Goal: Task Accomplishment & Management: Use online tool/utility

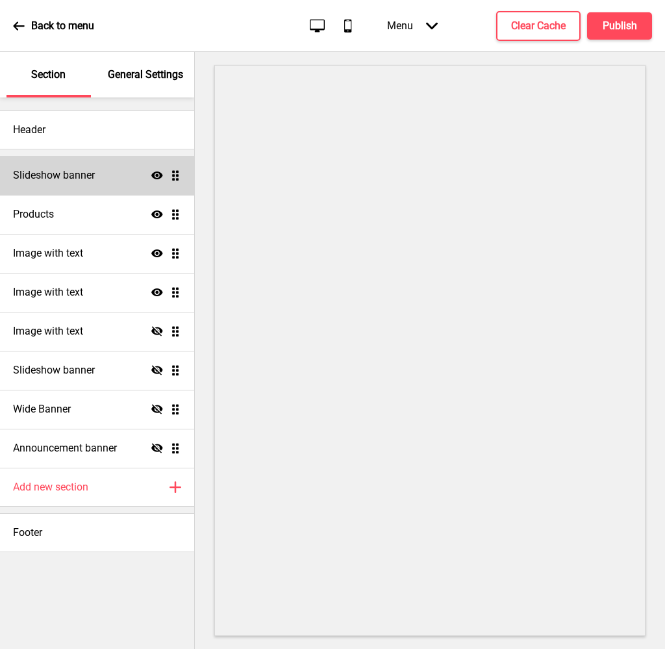
click at [62, 165] on div "Slideshow banner Show Drag" at bounding box center [97, 175] width 194 height 39
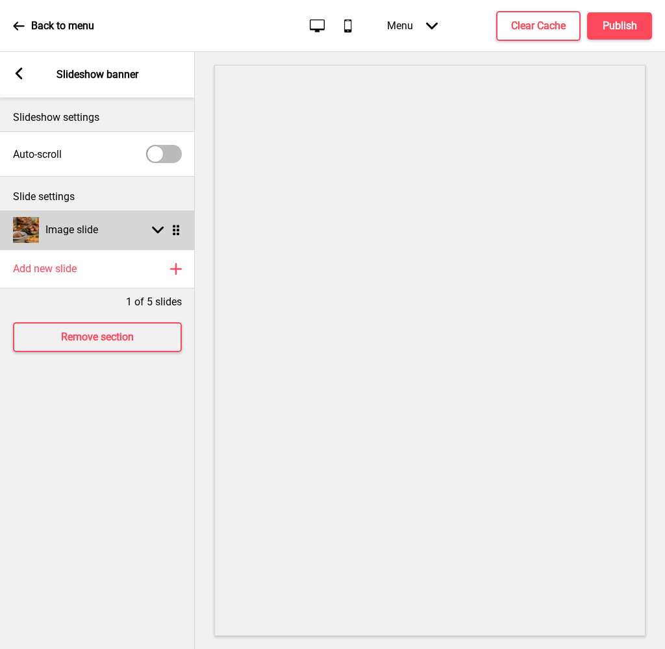
click at [158, 235] on rect at bounding box center [158, 230] width 12 height 12
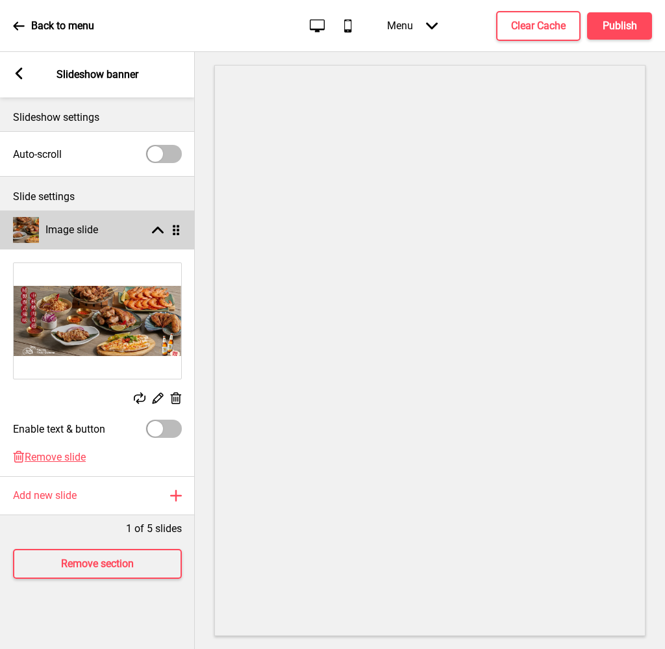
click at [177, 231] on ul "Image slide Arrow up Drag Replace Edit Delete Enable text & button Delete Remov…" at bounding box center [97, 344] width 195 height 266
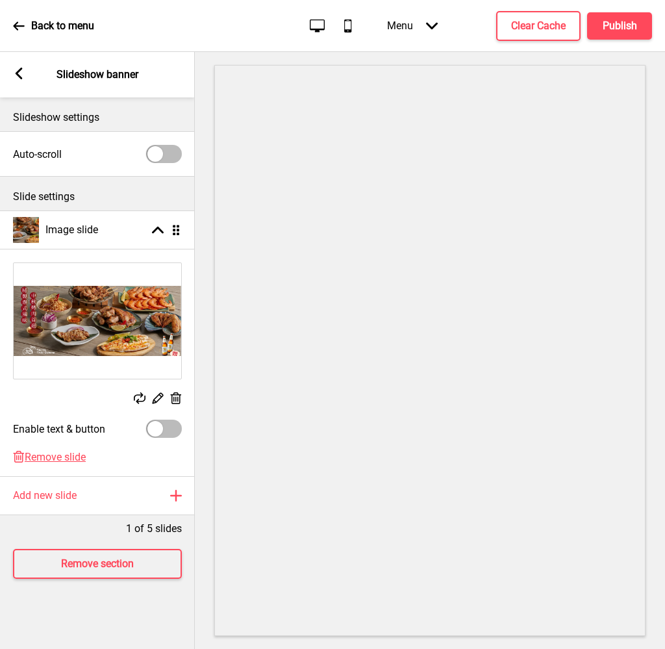
click at [135, 348] on img at bounding box center [98, 321] width 168 height 116
click at [18, 70] on rect at bounding box center [19, 74] width 12 height 12
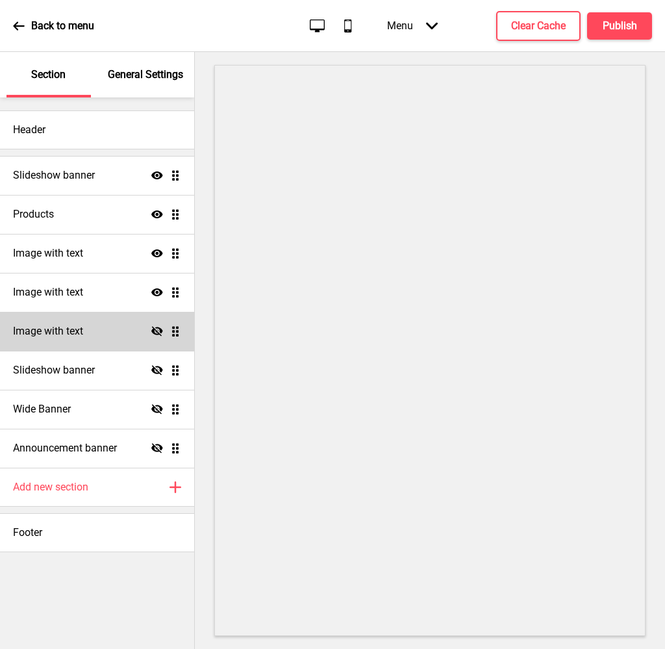
click at [151, 326] on icon "Hide" at bounding box center [157, 332] width 12 height 12
click at [161, 332] on icon at bounding box center [157, 332] width 12 height 8
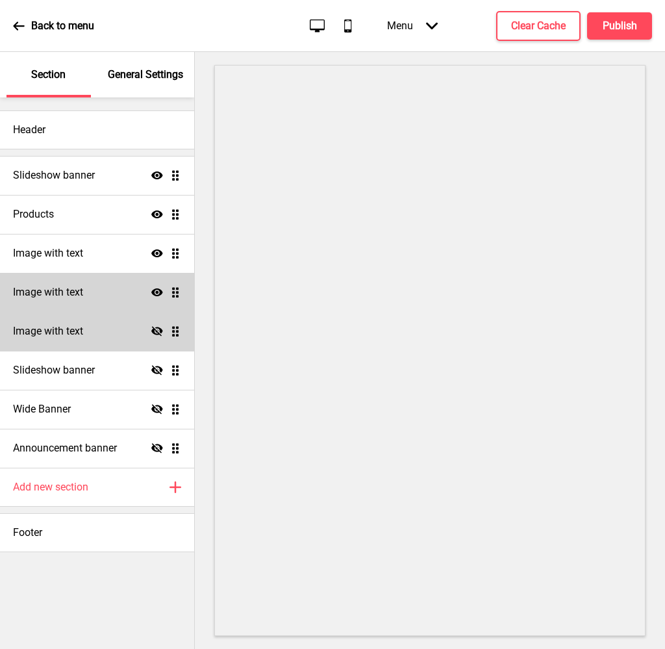
click at [69, 279] on div "Image with text Show Drag" at bounding box center [97, 292] width 194 height 39
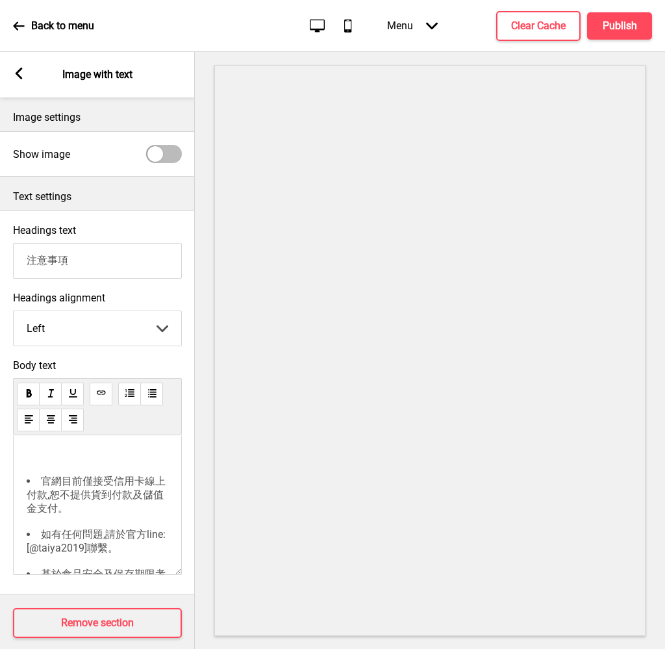
click at [18, 83] on div "Arrow left Image with text" at bounding box center [97, 74] width 195 height 45
click at [13, 70] on rect at bounding box center [19, 74] width 12 height 12
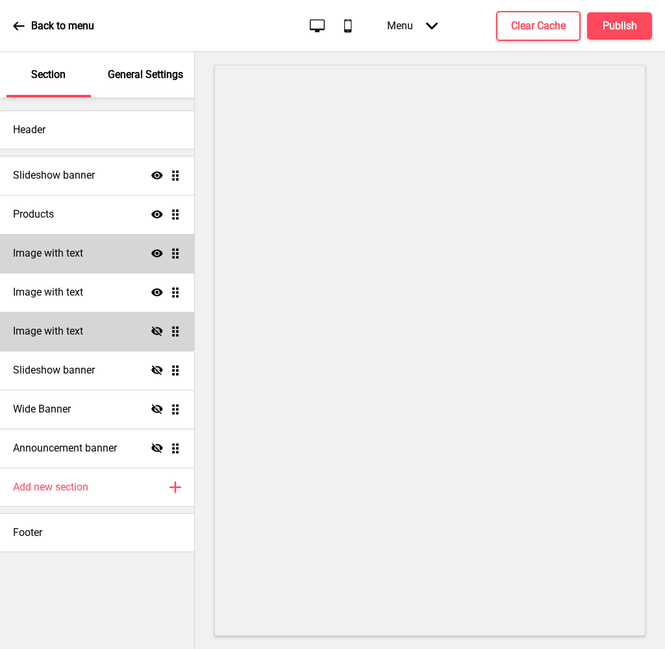
click at [96, 240] on div "Image with text Show Drag" at bounding box center [97, 253] width 194 height 39
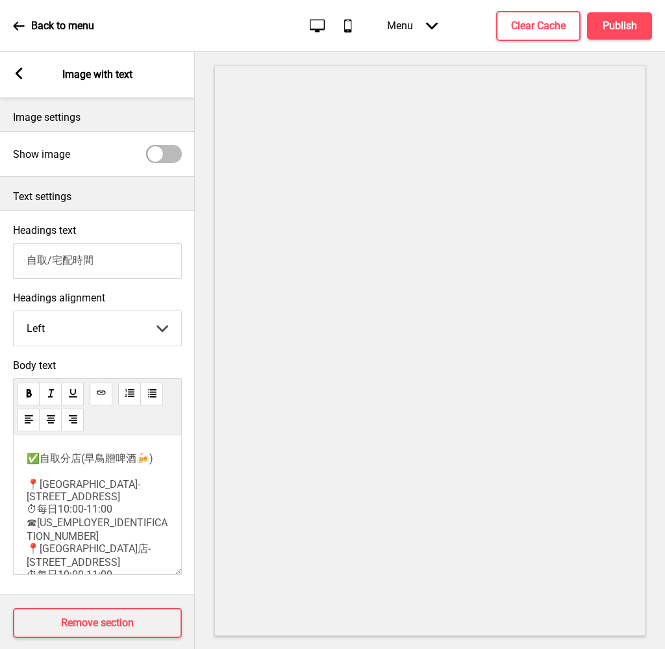
drag, startPoint x: 125, startPoint y: 267, endPoint x: 14, endPoint y: 263, distance: 110.5
click at [14, 263] on input "自取/宅配時間" at bounding box center [97, 261] width 169 height 36
click at [122, 483] on span "✅自取分店(早鳥贈啤酒🍻) 📍[GEOGRAPHIC_DATA]-[STREET_ADDRESS] ⏱每日10:00-11:00 ☎[US_EMPLOYER_…" at bounding box center [98, 609] width 142 height 315
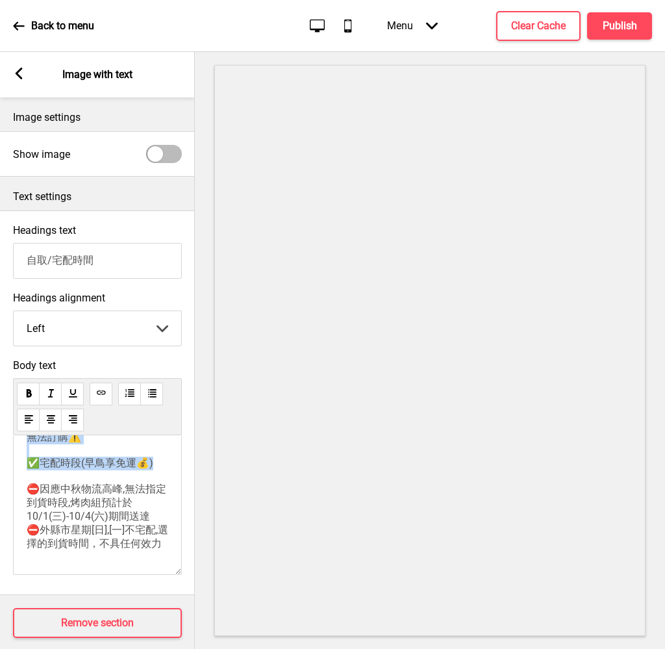
scroll to position [238, 0]
click at [123, 509] on span "✅自取分店(早鳥贈啤酒🍻) 📍[GEOGRAPHIC_DATA]-[STREET_ADDRESS] ⏱每日10:00-11:00 ☎[US_EMPLOYER_…" at bounding box center [98, 392] width 142 height 315
click at [100, 539] on span "✅自取分店(早鳥贈啤酒🍻) 📍[GEOGRAPHIC_DATA]-[STREET_ADDRESS] ⏱每日10:00-11:00 ☎[US_EMPLOYER_…" at bounding box center [98, 392] width 142 height 315
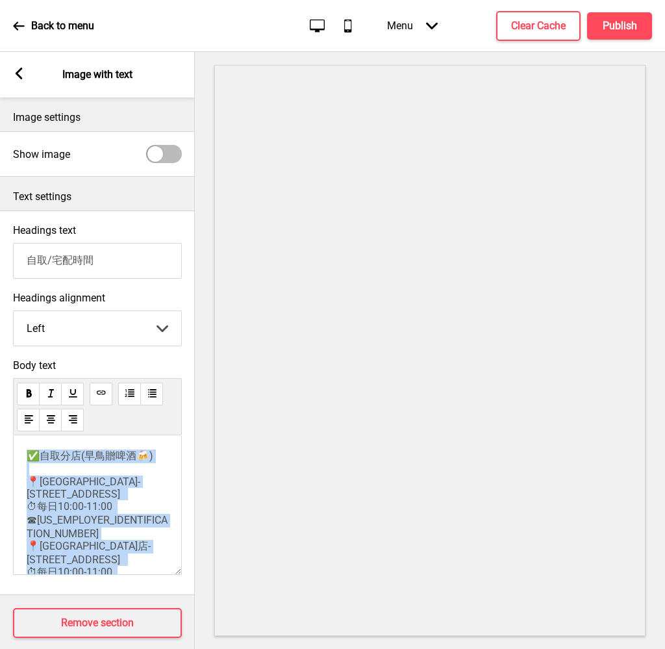
scroll to position [0, 0]
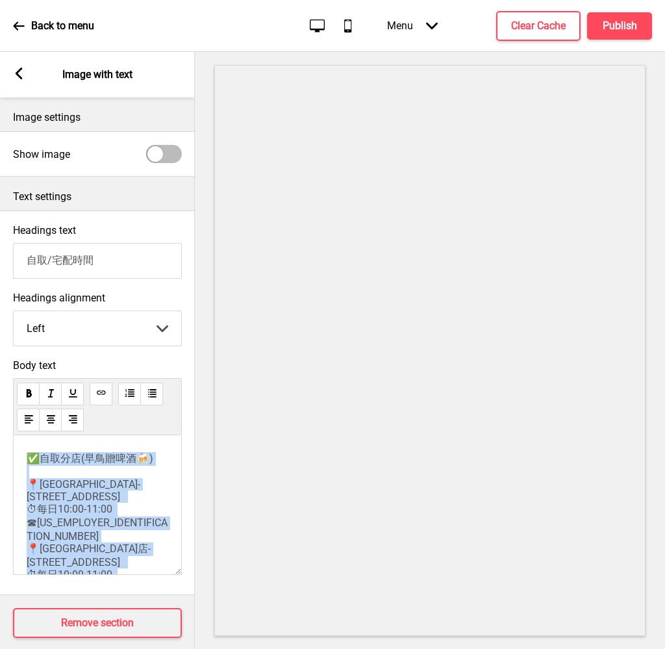
drag, startPoint x: 86, startPoint y: 555, endPoint x: 0, endPoint y: 402, distance: 176.0
click at [0, 402] on div "Body text ✅自取分店(早鳥贈啤酒🍻) 📍[GEOGRAPHIC_DATA]-[STREET_ADDRESS] ⏱每日10:00-11:00 ☎[US…" at bounding box center [97, 470] width 195 height 235
click at [77, 476] on p "✅自取分店(早鳥贈啤酒🍻) 📍[GEOGRAPHIC_DATA]-[STREET_ADDRESS] ⏱每日10:00-11:00 ☎[US_EMPLOYER_…" at bounding box center [98, 610] width 142 height 316
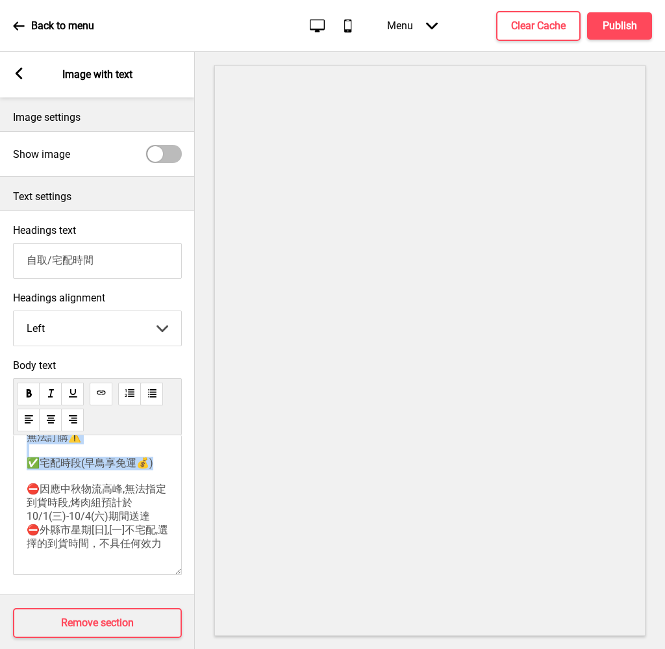
click at [78, 544] on p "✅自取分店(早鳥贈啤酒🍻) 📍[GEOGRAPHIC_DATA]-[STREET_ADDRESS] ⏱每日10:00-11:00 ☎[US_EMPLOYER_…" at bounding box center [98, 393] width 142 height 316
drag, startPoint x: 78, startPoint y: 547, endPoint x: 35, endPoint y: 535, distance: 44.5
click at [35, 535] on p "✅自取分店(早鳥贈啤酒🍻) 📍[GEOGRAPHIC_DATA]-[STREET_ADDRESS] ⏱每日10:00-11:00 ☎[US_EMPLOYER_…" at bounding box center [98, 393] width 142 height 316
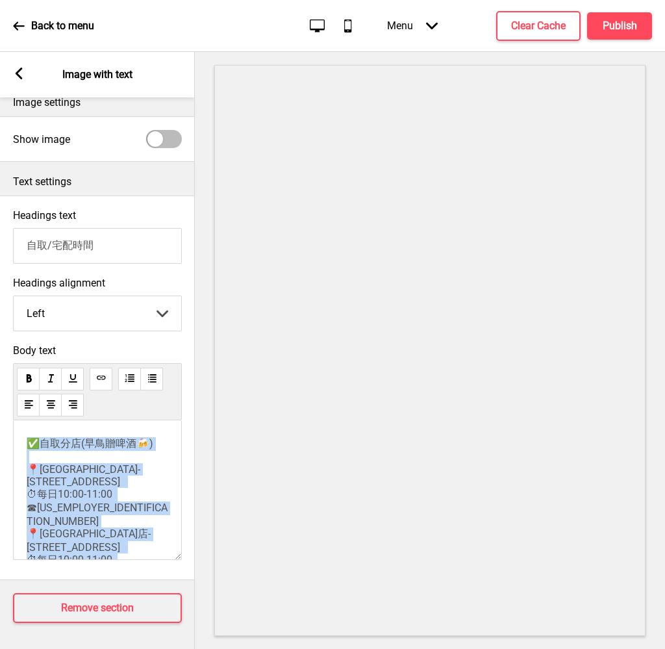
drag, startPoint x: 68, startPoint y: 535, endPoint x: 0, endPoint y: 381, distance: 168.2
click at [0, 381] on div "Body text ✅自取分店(早鳥贈啤酒🍻) 📍[GEOGRAPHIC_DATA]-[STREET_ADDRESS] ⏱每日10:00-11:00 ☎[US…" at bounding box center [97, 455] width 195 height 235
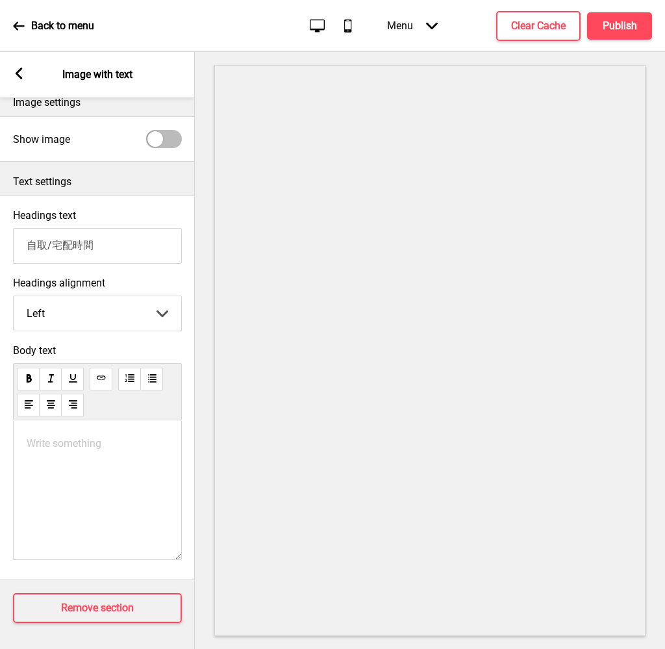
click at [86, 441] on p "Write something ﻿" at bounding box center [98, 443] width 142 height 12
click at [58, 430] on div "Write something ﻿" at bounding box center [97, 490] width 169 height 140
click at [37, 446] on p "Write something ﻿" at bounding box center [98, 443] width 142 height 12
click at [101, 439] on p "Write something ﻿" at bounding box center [98, 443] width 142 height 12
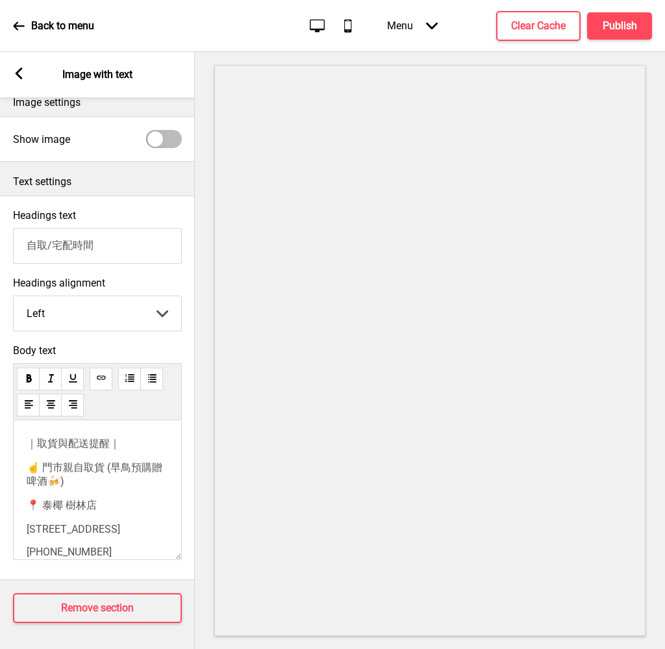
click at [112, 483] on p "☝️ 門市親自取貨 (早鳥預購贈啤酒🍻)" at bounding box center [98, 474] width 142 height 27
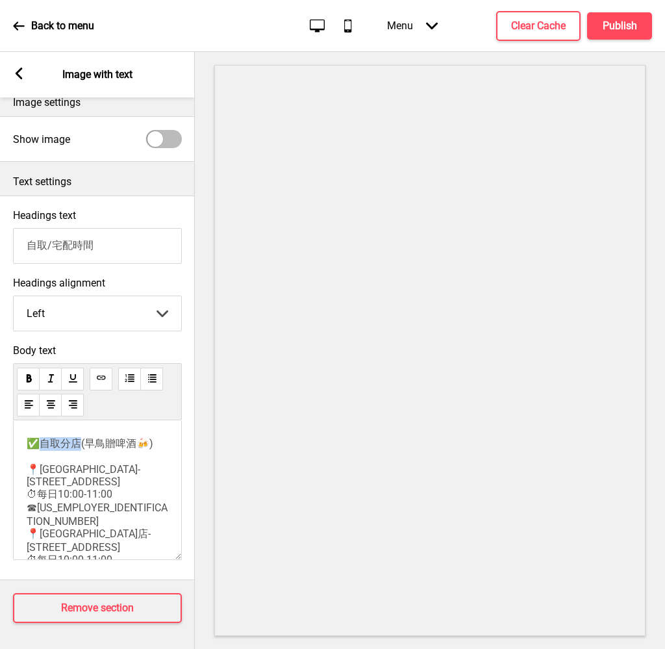
drag, startPoint x: 41, startPoint y: 439, endPoint x: 78, endPoint y: 434, distance: 37.3
click at [78, 437] on span "✅自取分店(早鳥贈啤酒🍻) 📍[GEOGRAPHIC_DATA]-[STREET_ADDRESS] ⏱每日10:00-11:00 ☎[US_EMPLOYER_…" at bounding box center [98, 594] width 142 height 315
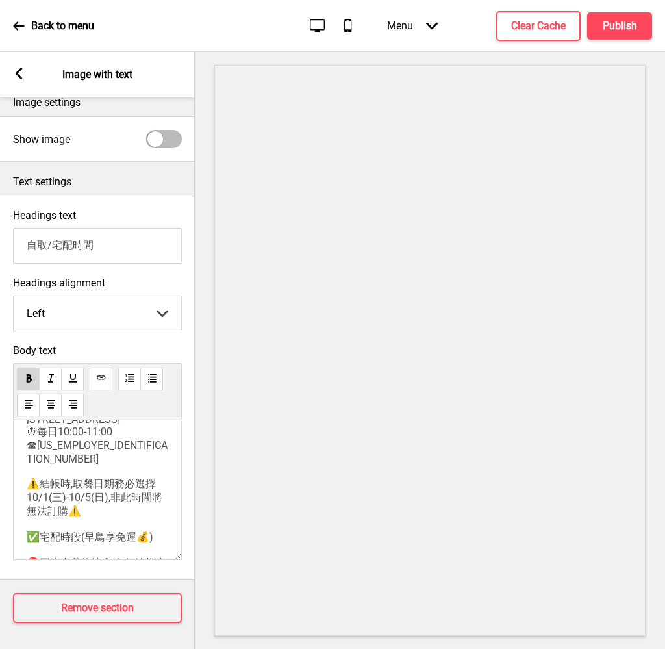
scroll to position [129, 0]
drag, startPoint x: 44, startPoint y: 524, endPoint x: 78, endPoint y: 524, distance: 34.4
click at [78, 524] on span "(早鳥贈啤酒🍻) 📍[GEOGRAPHIC_DATA]-[STREET_ADDRESS] ⏱每日10:00-11:00 ☎[US_EMPLOYER_IDENT…" at bounding box center [98, 466] width 142 height 315
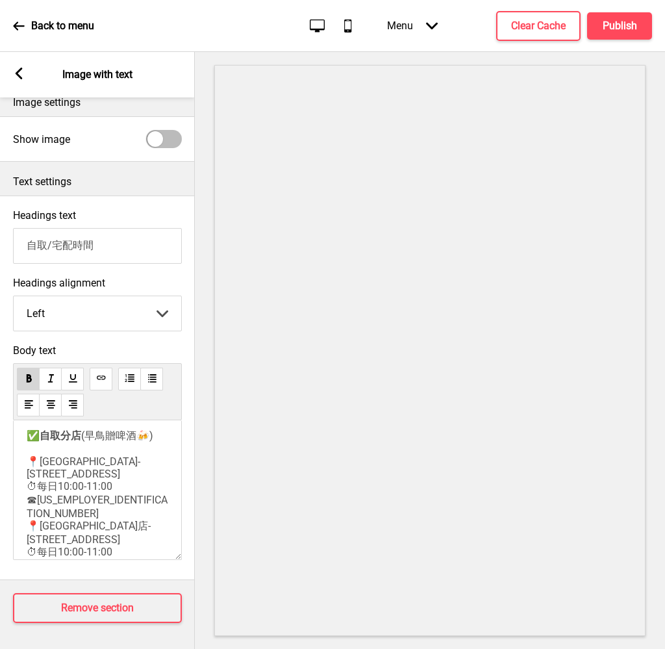
scroll to position [0, 0]
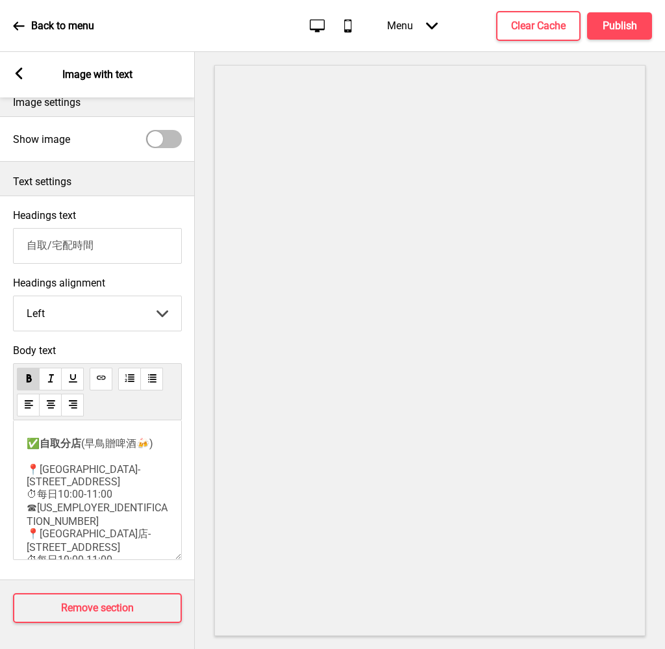
click at [159, 435] on div "✅ 自取分店 (早鳥贈啤酒🍻) 📍[GEOGRAPHIC_DATA]-[STREET_ADDRESS] ⏱每日10:00-11:00 ☎[US_EMPLOYE…" at bounding box center [97, 490] width 169 height 140
click at [159, 438] on div "✅ 自取分店 (早鳥贈啤酒🍻) 📍[GEOGRAPHIC_DATA]-[STREET_ADDRESS] ⏱每日10:00-11:00 ☎[US_EMPLOYE…" at bounding box center [97, 490] width 169 height 140
click at [156, 438] on p "✅ 自取分店 (早鳥贈啤酒🍻) 📍[GEOGRAPHIC_DATA]-[STREET_ADDRESS] ⏱每日10:00-11:00 ☎[US_EMPLOYE…" at bounding box center [98, 595] width 142 height 316
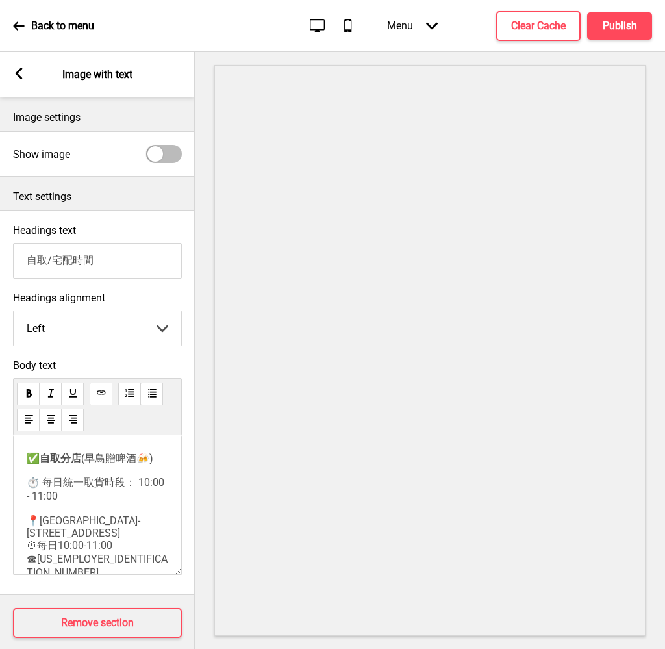
click at [27, 478] on div "✅ 自取分店 (早鳥贈啤酒🍻) ⏱️ 每日統一取貨時段： 10:00 - 11:00 📍[GEOGRAPHIC_DATA]-[STREET_ADDRESS] …" at bounding box center [98, 628] width 142 height 352
click at [118, 545] on p "⏱️ 每日統一取貨時段： 10:00 - 11:00 📍[GEOGRAPHIC_DATA]-[STREET_ADDRESS] ⏱每日10:00-11:00 ☎…" at bounding box center [98, 640] width 142 height 328
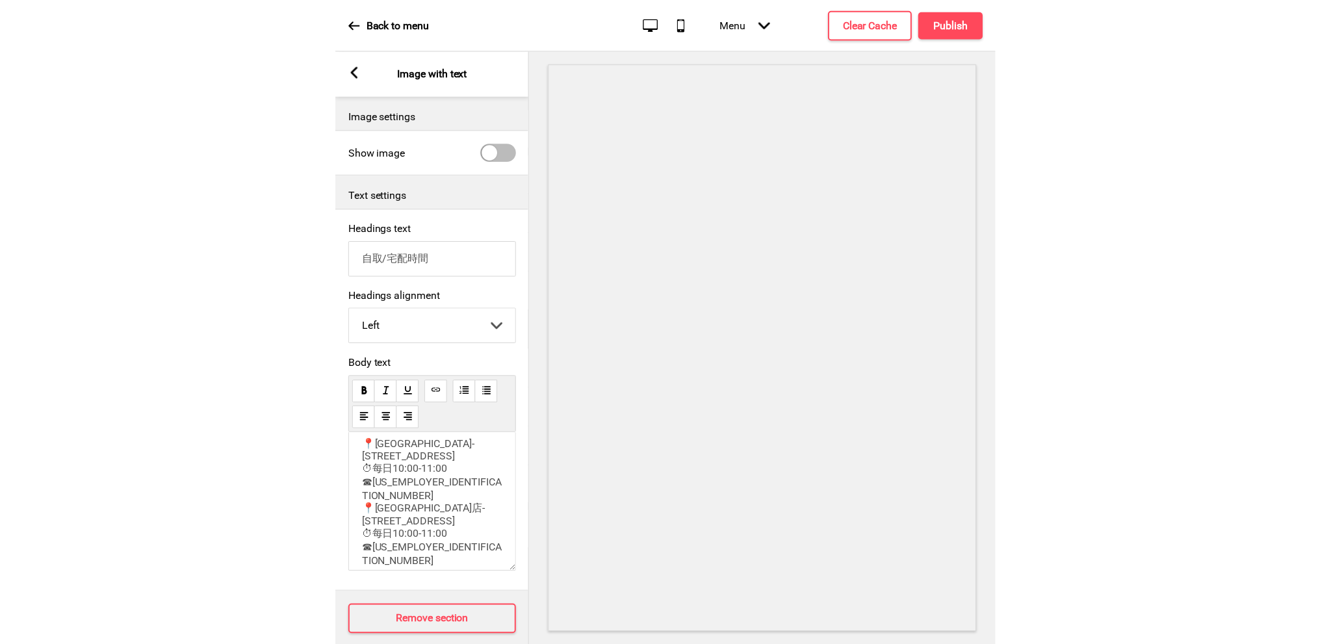
scroll to position [34, 0]
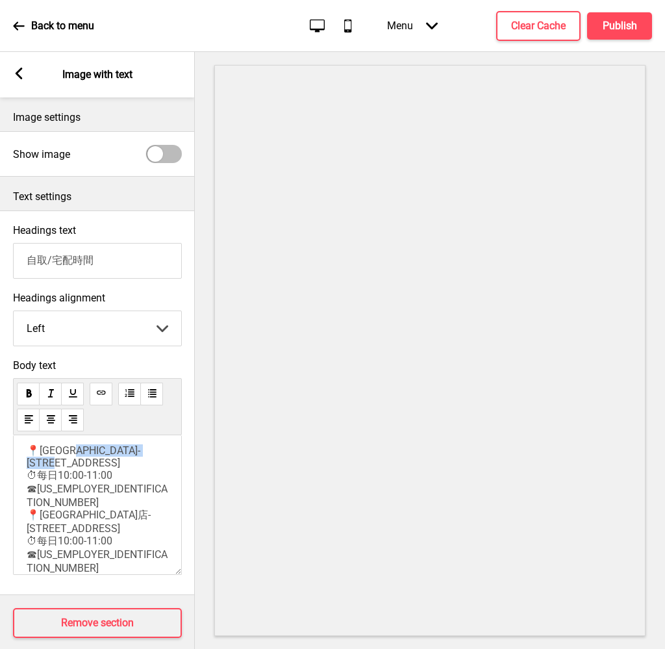
drag, startPoint x: 94, startPoint y: 457, endPoint x: 116, endPoint y: 471, distance: 26.9
click at [116, 471] on p "✅ 自取分店 (早鳥贈啤酒🍻) 📍[GEOGRAPHIC_DATA]-[STREET_ADDRESS] ⏱每日10:00-11:00 ☎[US_EMPLOYE…" at bounding box center [98, 577] width 142 height 316
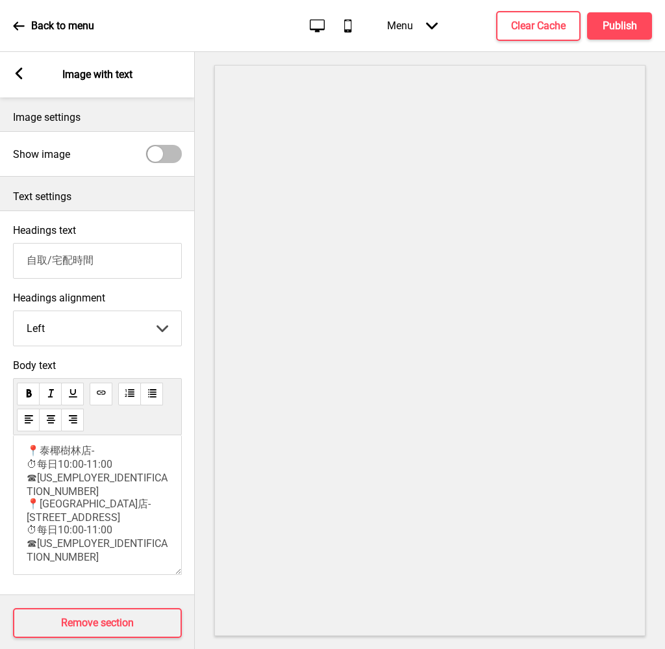
click at [30, 474] on span "(早鳥贈啤酒🍻) 📍泰椰樹林店- ⏱每日10:00-11:00 ☎[US_EMPLOYER_IDENTIFICATION_NUMBER] 📍[GEOGRAPH…" at bounding box center [97, 530] width 141 height 223
click at [54, 475] on span "(早鳥贈啤酒🍻) 📍泰椰樹林店-⏱每日10:00-11:00 ☎[US_EMPLOYER_IDENTIFICATION_NUMBER] 📍[GEOGRAPHI…" at bounding box center [97, 530] width 141 height 222
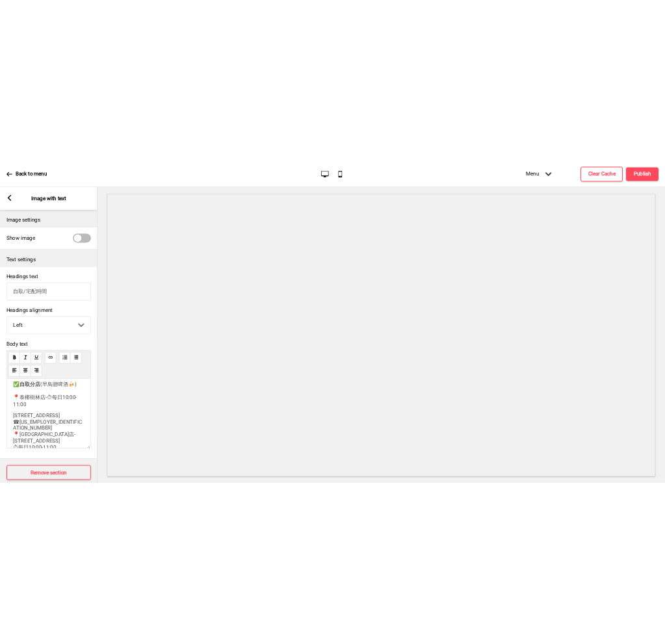
scroll to position [0, 0]
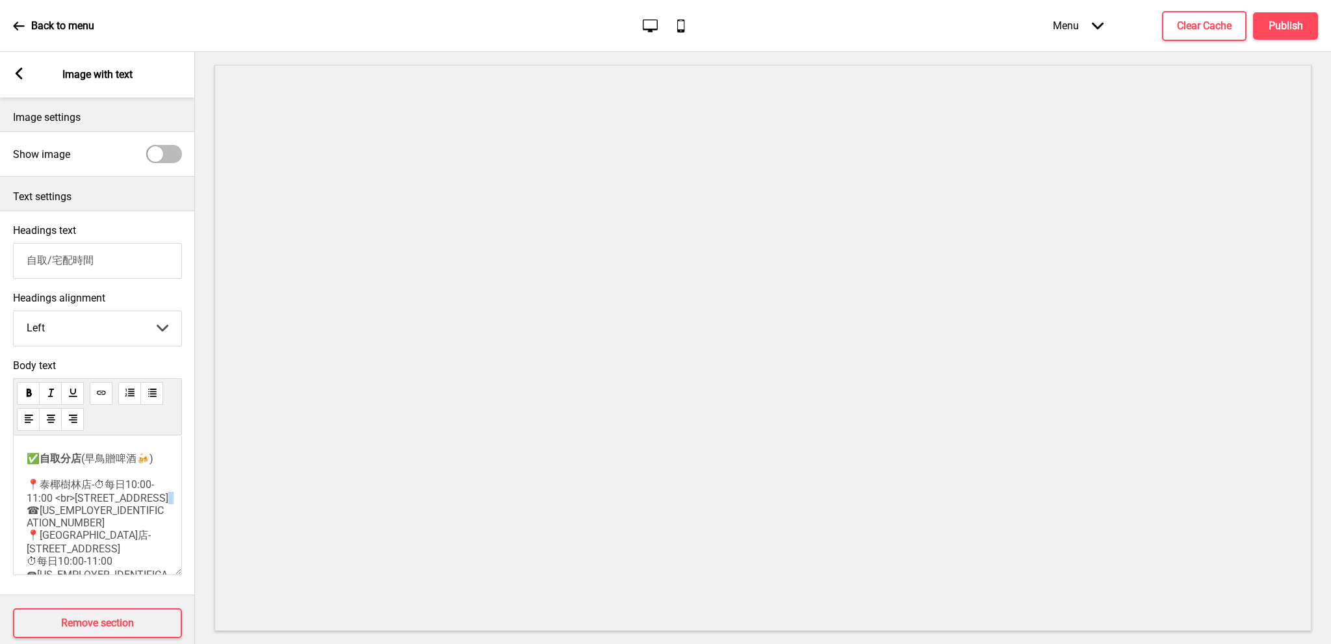
drag, startPoint x: 99, startPoint y: 520, endPoint x: 108, endPoint y: 521, distance: 9.1
click at [108, 521] on span "(早鳥贈啤酒🍻) 📍泰椰樹林店-⏱每日10:00-11:00 <br>[STREET_ADDRESS] ☎[US_EMPLOYER_IDENTIFICATIO…" at bounding box center [100, 562] width 147 height 220
drag, startPoint x: 94, startPoint y: 492, endPoint x: 49, endPoint y: 511, distance: 48.6
click at [49, 511] on span "(早鳥贈啤酒🍻) 📍泰椰樹林店-⏱每日10:00-11:00 <br>[STREET_ADDRESS] [US_EMPLOYER_IDENTIFICATION…" at bounding box center [99, 562] width 144 height 220
click at [156, 463] on p "✅ 自取分店 (早鳥贈啤酒🍻) 📍[GEOGRAPHIC_DATA]- <br>[STREET_ADDRESS] [US_EMPLOYER_IDENTIFIC…" at bounding box center [98, 602] width 142 height 301
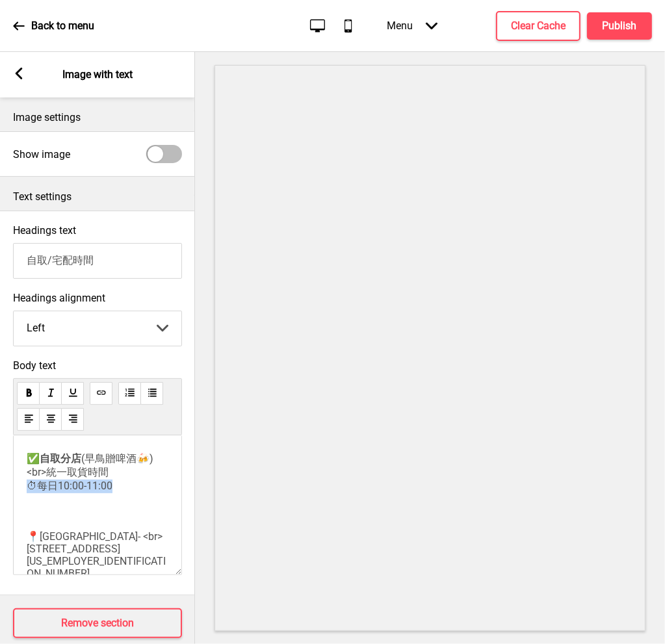
drag, startPoint x: 107, startPoint y: 484, endPoint x: 30, endPoint y: 496, distance: 77.6
click at [30, 496] on p "✅ 自取分店 (早鳥贈啤酒🍻)<br>統一取貨時間 ⏱每日10:00-11:00 📍[GEOGRAPHIC_DATA]- <br>[STREET_ADDRES…" at bounding box center [98, 628] width 142 height 353
click at [114, 491] on p "✅ 自取分店 (早鳥贈啤酒🍻)<br>統一取貨時間 ⏱每日10:00-11:00 📍[GEOGRAPHIC_DATA]- <br>[STREET_ADDRES…" at bounding box center [98, 628] width 142 height 353
drag, startPoint x: 95, startPoint y: 491, endPoint x: 53, endPoint y: 477, distance: 44.4
click at [53, 477] on p "✅ 自取分店 (早鳥贈啤酒🍻)<br>統一取貨時間 ⏱每日10:00-11:00 📍[GEOGRAPHIC_DATA]- <br>[STREET_ADDRES…" at bounding box center [98, 628] width 142 height 353
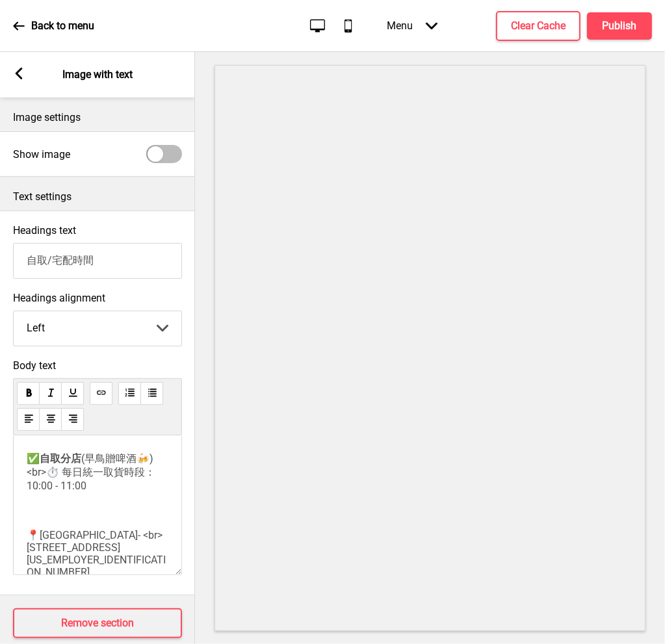
click at [66, 480] on span "(早鳥贈啤酒🍻)<br>⏱️ 每日統一取貨時段： 10:00 - 11:00 📍[GEOGRAPHIC_DATA]- <br>[STREET_ADDRESS]…" at bounding box center [97, 587] width 141 height 270
drag, startPoint x: 102, startPoint y: 477, endPoint x: 64, endPoint y: 479, distance: 37.7
click at [64, 479] on span "(早鳥贈啤酒🍻)<br>⏱️每日統一取貨時段： 10:00 - 11:00 📍[GEOGRAPHIC_DATA]- <br>[STREET_ADDRESS] …" at bounding box center [97, 587] width 141 height 270
click at [117, 478] on span "(早鳥贈啤酒🍻)<br>⏱️取貨時段： 10:00 - 11:00 📍[GEOGRAPHIC_DATA]- <br>[STREET_ADDRESS] [US_…" at bounding box center [97, 587] width 141 height 270
click at [62, 506] on p "✅ 自取分店 (早鳥贈啤酒🍻)<br>⏱️取貨時段：10:00 - 11:00 📍[GEOGRAPHIC_DATA]- <br>[STREET_ADDRESS…" at bounding box center [98, 628] width 142 height 352
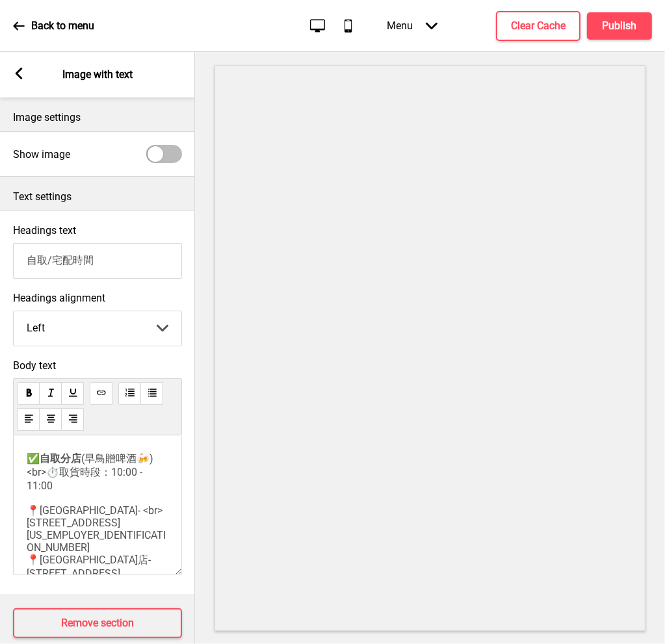
click at [91, 519] on span "(早鳥贈啤酒🍻)<br>⏱️取貨時段：10:00 - 11:00 📍[GEOGRAPHIC_DATA]- <br>[STREET_ADDRESS] [US_E…" at bounding box center [97, 574] width 141 height 245
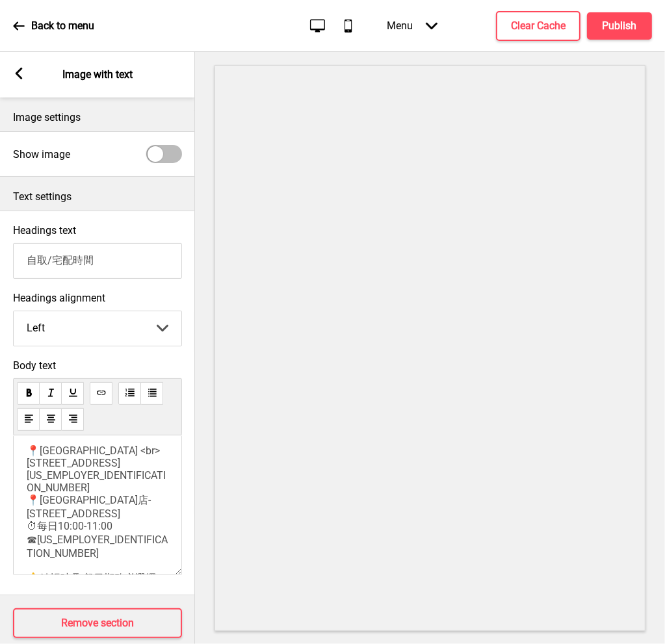
scroll to position [64, 0]
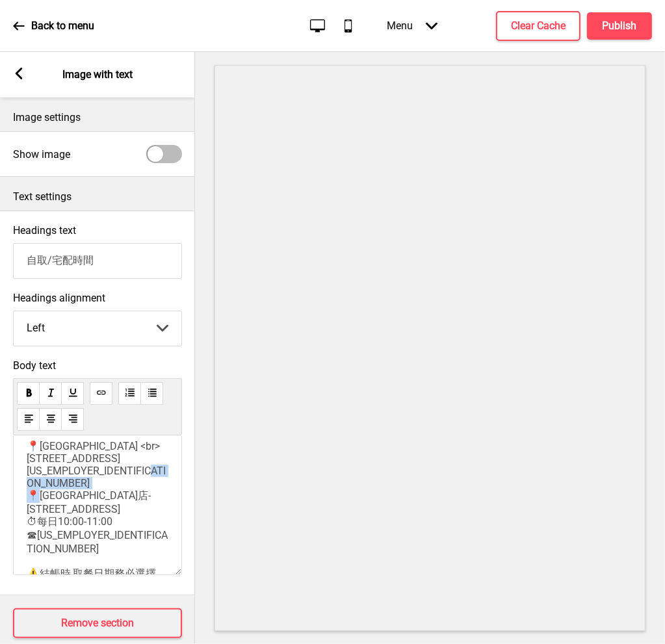
drag, startPoint x: 120, startPoint y: 528, endPoint x: 16, endPoint y: 530, distance: 103.4
click at [16, 530] on div "✅ 自取分店 (早鳥贈啤酒🍻)<br>⏱️取貨時段：10:00 - 11:00 📍[GEOGRAPHIC_DATA] <br>[STREET_ADDRESS]…" at bounding box center [97, 505] width 169 height 140
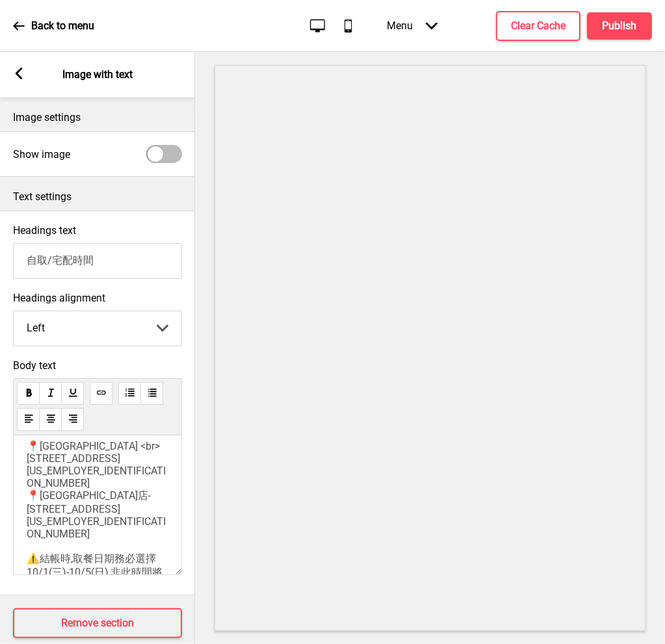
click at [92, 502] on span "(早鳥贈啤酒🍻)<br>⏱️取貨時段：10:00 - 11:00 📍[GEOGRAPHIC_DATA] <br>[STREET_ADDRESS] [US_EM…" at bounding box center [96, 503] width 139 height 230
click at [23, 530] on div "✅ 自取分店 (早鳥贈啤酒🍻)<br>⏱️取貨時段：10:00 - 11:00 📍[GEOGRAPHIC_DATA] <br>[STREET_ADDRESS]…" at bounding box center [97, 505] width 169 height 140
click at [27, 530] on span "(早鳥贈啤酒🍻)<br>⏱️取貨時段：10:00 - 11:00 📍[GEOGRAPHIC_DATA] <br>[STREET_ADDRESS] [US_EM…" at bounding box center [96, 502] width 139 height 229
drag, startPoint x: 129, startPoint y: 469, endPoint x: 143, endPoint y: 482, distance: 19.3
click at [143, 482] on p "✅ 自取分店 (早鳥贈啤酒🍻)<br>⏱️取貨時段：10:00 - 11:00 📍[GEOGRAPHIC_DATA] <br>[STREET_ADDRESS]…" at bounding box center [98, 543] width 142 height 311
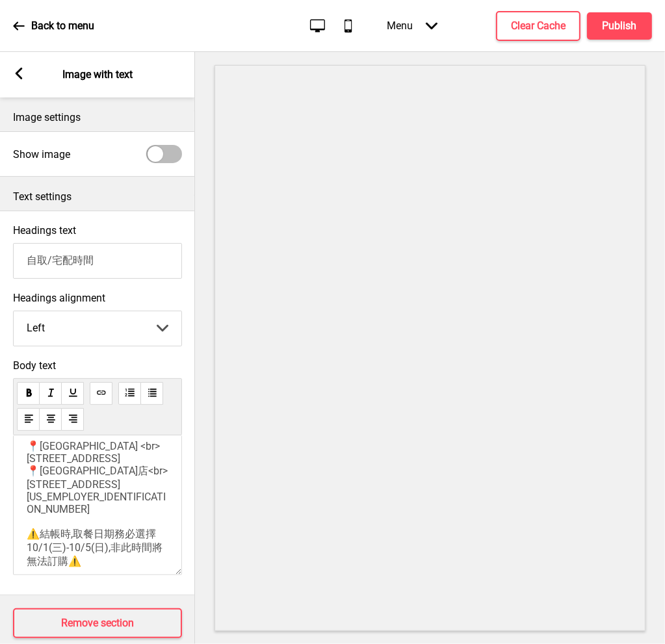
click at [117, 458] on span "(早鳥贈啤酒🍻)<br>⏱️取貨時段：10:00 - 11:00 📍[GEOGRAPHIC_DATA] <br>[STREET_ADDRESS] 📍[GEOG…" at bounding box center [97, 490] width 141 height 205
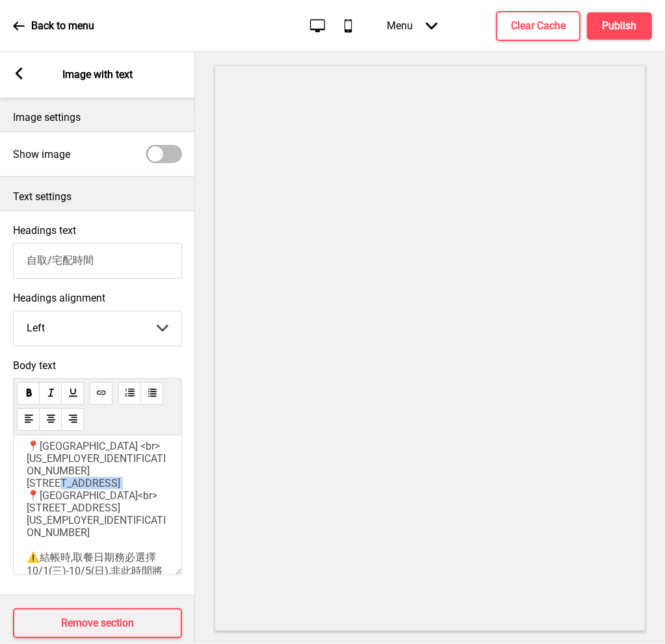
drag, startPoint x: 112, startPoint y: 517, endPoint x: 115, endPoint y: 530, distance: 14.0
click at [115, 530] on p "✅ 自取分店 (早鳥贈啤酒🍻)<br>⏱️取貨時段：10:00 - 11:00 📍[GEOGRAPHIC_DATA] <br> [US_EMPLOYER_ID…" at bounding box center [98, 543] width 142 height 311
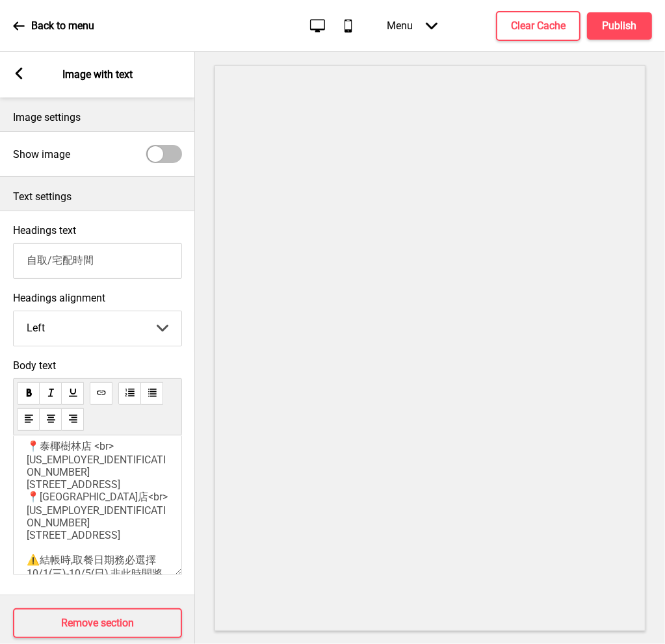
click at [27, 515] on span "(早鳥贈啤酒🍻)<br>⏱️取貨時段：10:00 - 11:00 📍泰椰樹林店 <br> [US_EMPLOYER_IDENTIFICATION_NUMBER…" at bounding box center [97, 503] width 141 height 231
click at [28, 467] on span "(早鳥贈啤酒🍻)<br>⏱️取貨時段：10:00 - 11:00 📍泰椰樹林店 <br> [US_EMPLOYER_IDENTIFICATION_NUMBER…" at bounding box center [97, 503] width 141 height 231
drag, startPoint x: 88, startPoint y: 458, endPoint x: 112, endPoint y: 459, distance: 24.8
click at [112, 459] on span "(早鳥贈啤酒🍻)<br>⏱️取貨時段：10:00 - 11:00 📍泰椰樹林店 <br>[US_EMPLOYER_IDENTIFICATION_NUMBER]…" at bounding box center [97, 503] width 141 height 231
click at [148, 457] on span "(早鳥贈啤酒🍻)<br>⏱️取貨時段：10:00 - 11:00 📍泰椰樹林店 [US_EMPLOYER_IDENTIFICATION_NUMBER] [ST…" at bounding box center [97, 503] width 141 height 231
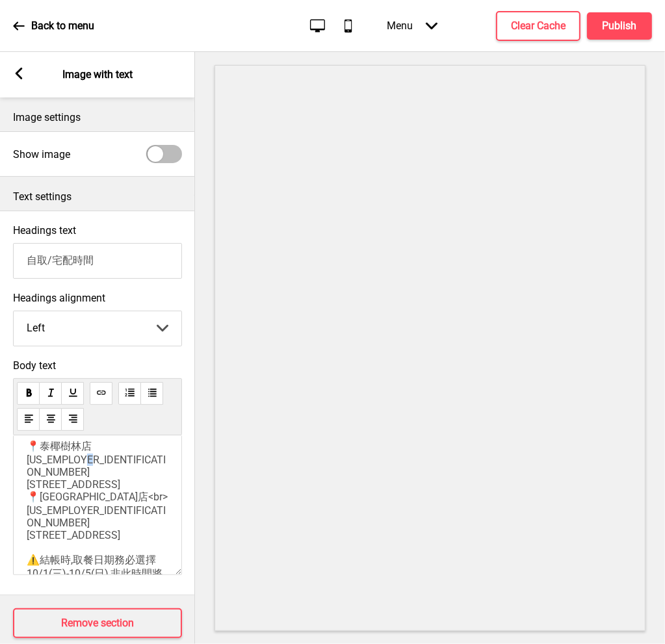
click at [147, 455] on span "(早鳥贈啤酒🍻)<br>⏱️取貨時段：10:00 - 11:00 📍泰椰樹林店 [US_EMPLOYER_IDENTIFICATION_NUMBER] [ST…" at bounding box center [97, 503] width 141 height 231
click at [157, 455] on p "✅ 自取分店 (早鳥贈啤酒🍻)<br>⏱️取貨時段：10:00 - 11:00 📍泰椰樹林店 [US_EMPLOYER_IDENTIFICATION_NUMB…" at bounding box center [98, 544] width 142 height 313
drag, startPoint x: 38, startPoint y: 453, endPoint x: 27, endPoint y: 452, distance: 11.1
click at [27, 452] on span "(早鳥贈啤酒🍻)<br>⏱️取貨時段：10:00 - 11:00 📍泰椰樹林店 [US_EMPLOYER_IDENTIFICATION_NUMBER] <br…" at bounding box center [97, 503] width 141 height 231
click at [29, 498] on span "(早鳥贈啤酒🍻)<br>⏱️取貨時段：10:00 - 11:00 泰椰樹林店 [US_EMPLOYER_IDENTIFICATION_NUMBER] <br>…" at bounding box center [96, 503] width 139 height 230
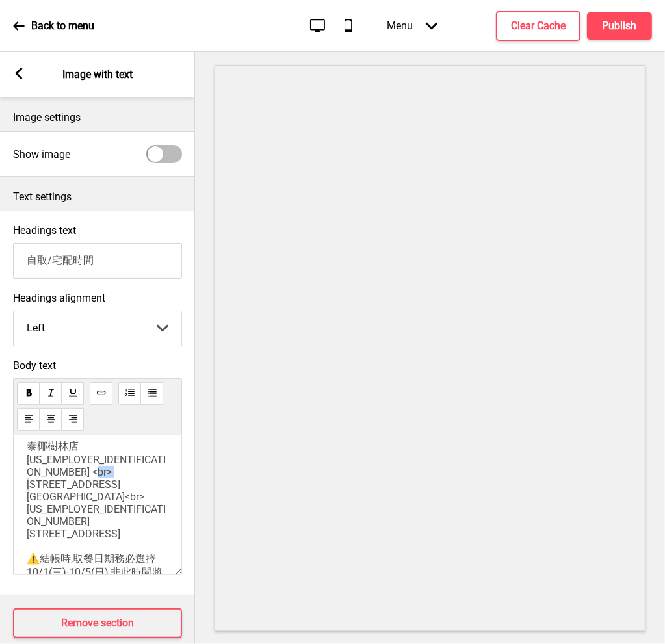
drag, startPoint x: 77, startPoint y: 499, endPoint x: 103, endPoint y: 499, distance: 26.0
click at [103, 499] on span "(早鳥贈啤酒🍻)<br>⏱️取貨時段：10:00 - 11:00 泰椰樹林店 [US_EMPLOYER_IDENTIFICATION_NUMBER] <br>…" at bounding box center [96, 503] width 139 height 230
click at [142, 502] on span "(早鳥贈啤酒🍻)<br>⏱️取貨時段：10:00 - 11:00 泰椰樹林店 [US_EMPLOYER_IDENTIFICATION_NUMBER] <br>…" at bounding box center [96, 503] width 139 height 231
click at [29, 515] on span "(早鳥贈啤酒🍻)<br>⏱️取貨時段：10:00 - 11:00 泰椰樹林店 [US_EMPLOYER_IDENTIFICATION_NUMBER] <br>…" at bounding box center [96, 503] width 139 height 231
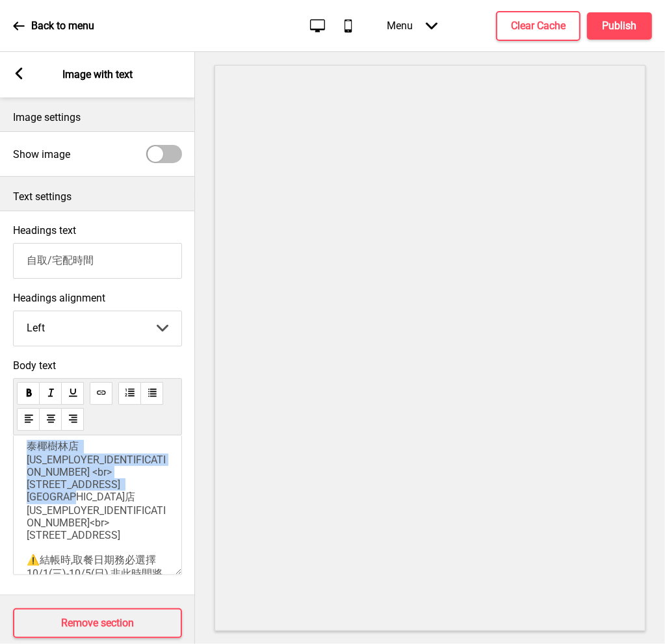
drag, startPoint x: 97, startPoint y: 528, endPoint x: 27, endPoint y: 461, distance: 96.1
click at [27, 461] on p "✅ 自取分店 (早鳥贈啤酒🍻)<br>⏱️取貨時段：10:00 - 11:00 泰椰樹林店 [US_EMPLOYER_IDENTIFICATION_NUMBE…" at bounding box center [98, 544] width 142 height 313
click at [42, 452] on span "(早鳥贈啤酒🍻)<br>⏱️取貨時段：10:00 - 11:00 泰椰樹林店 [US_EMPLOYER_IDENTIFICATION_NUMBER] <br>…" at bounding box center [96, 503] width 139 height 231
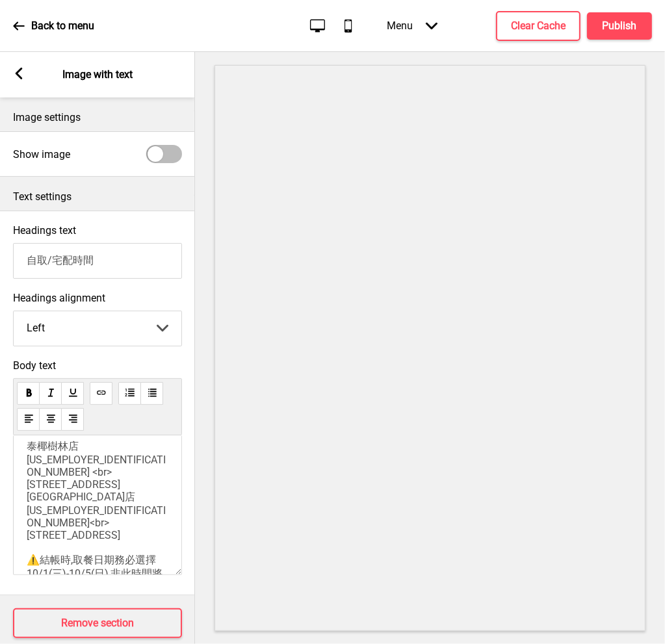
click at [31, 456] on span "(早鳥贈啤酒🍻)<br>⏱️取貨時段：10:00 - 11:00 泰椰樹林店 [US_EMPLOYER_IDENTIFICATION_NUMBER] <br>…" at bounding box center [96, 503] width 139 height 231
drag, startPoint x: 25, startPoint y: 454, endPoint x: 65, endPoint y: 454, distance: 40.3
click at [65, 454] on div "✅ 自取分店 (早鳥贈啤酒🍻)<br>⏱️取貨時段：10:00 - 11:00 泰椰樹林店 [US_EMPLOYER_IDENTIFICATION_NUMBE…" at bounding box center [97, 505] width 169 height 140
drag, startPoint x: 75, startPoint y: 452, endPoint x: 31, endPoint y: 454, distance: 44.2
click at [31, 454] on span "(早鳥贈啤酒🍻)<br>⏱️取貨時段：10:00 - 11:00 泰椰樹林店 [US_EMPLOYER_IDENTIFICATION_NUMBER] <br>…" at bounding box center [96, 503] width 139 height 231
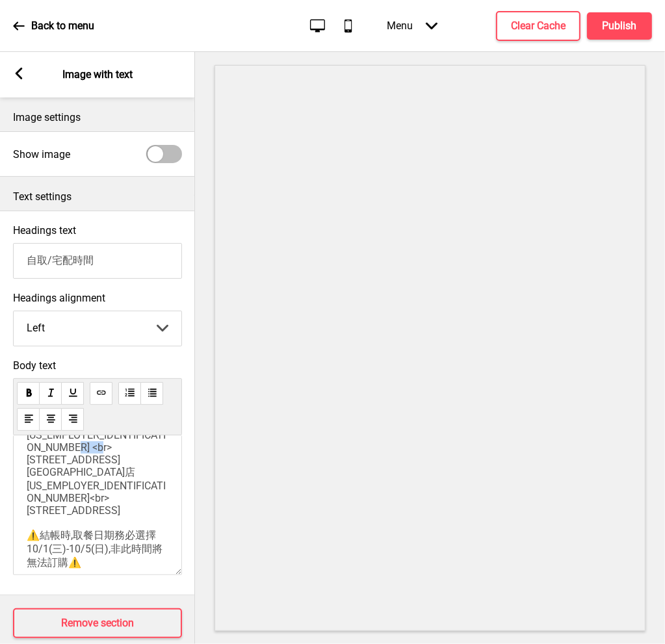
drag, startPoint x: 29, startPoint y: 499, endPoint x: 75, endPoint y: 497, distance: 46.2
click at [75, 497] on span "[US_EMPLOYER_IDENTIFICATION_NUMBER] <br>[STREET_ADDRESS] [GEOGRAPHIC_DATA]店 [US…" at bounding box center [96, 512] width 139 height 166
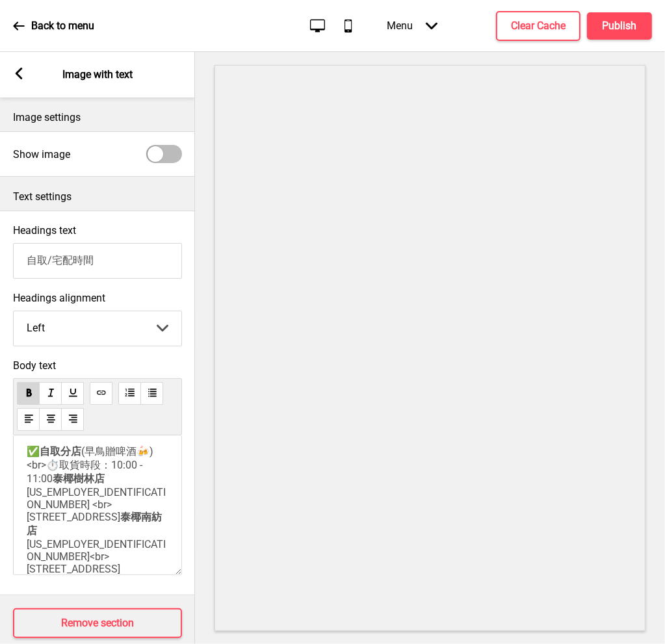
scroll to position [0, 0]
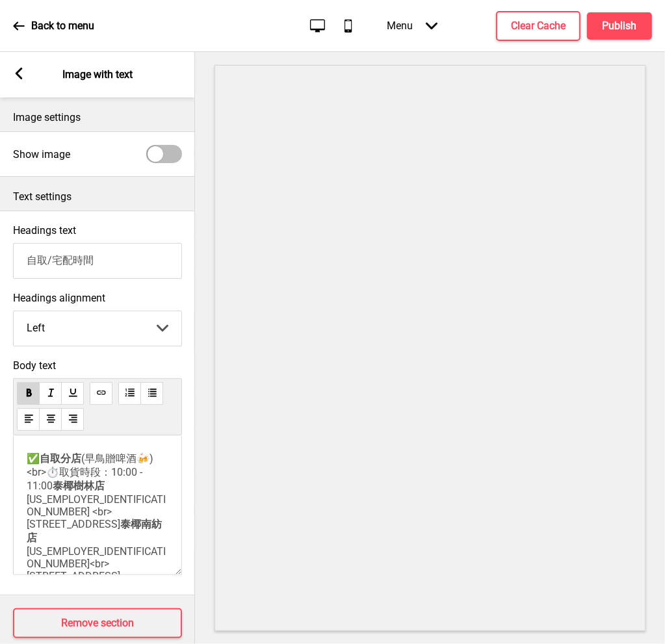
click at [63, 475] on span "(早鳥贈啤酒🍻)<br>⏱️取貨時段：10:00 - 11:00" at bounding box center [90, 472] width 127 height 40
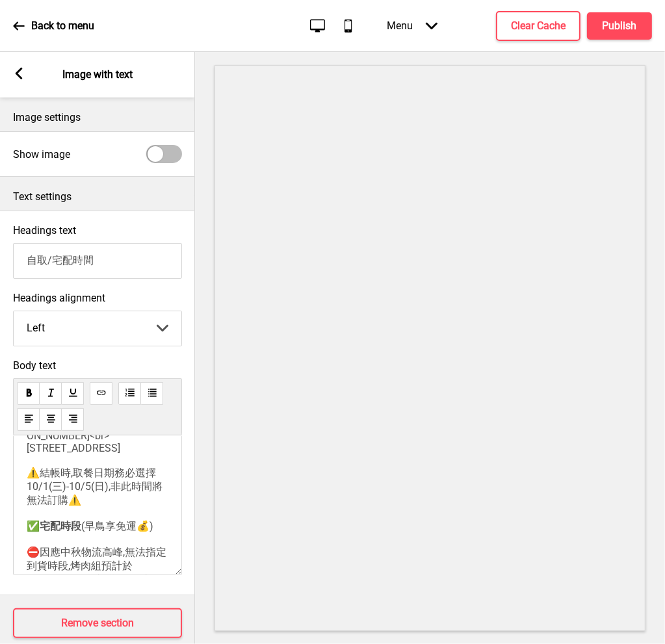
scroll to position [129, 0]
drag, startPoint x: 75, startPoint y: 500, endPoint x: 44, endPoint y: 494, distance: 31.7
click at [44, 494] on span "[US_EMPLOYER_IDENTIFICATION_NUMBER]<br>[STREET_ADDRESS] ⚠️結帳時,取餐日期務必選擇10/1(三)-1…" at bounding box center [96, 474] width 139 height 115
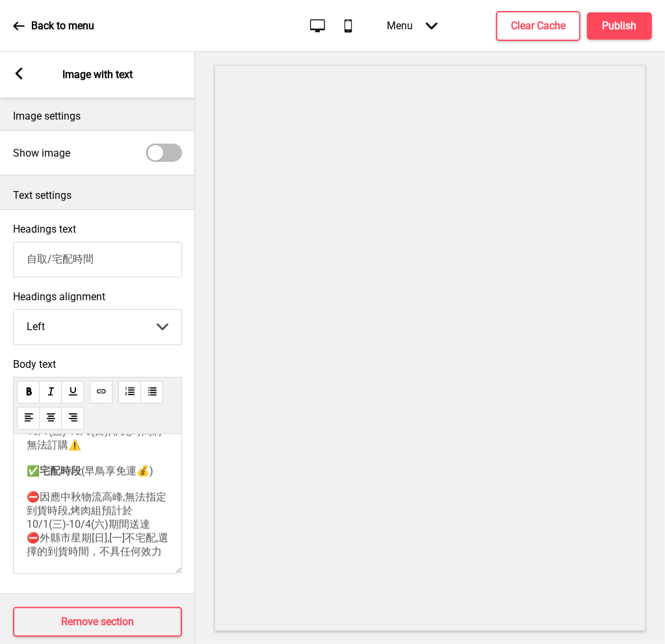
scroll to position [178, 0]
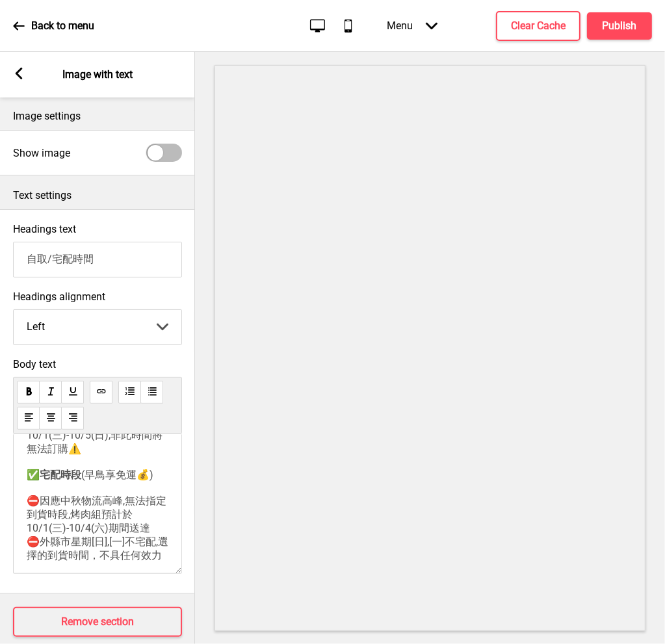
click at [121, 493] on p "✅ 自取分店 (早鳥贈啤酒🍻)<br>取貨時段：10:00 - 11:00 泰椰樹林店 [US_EMPLOYER_IDENTIFICATION_NUMBER]…" at bounding box center [98, 418] width 142 height 290
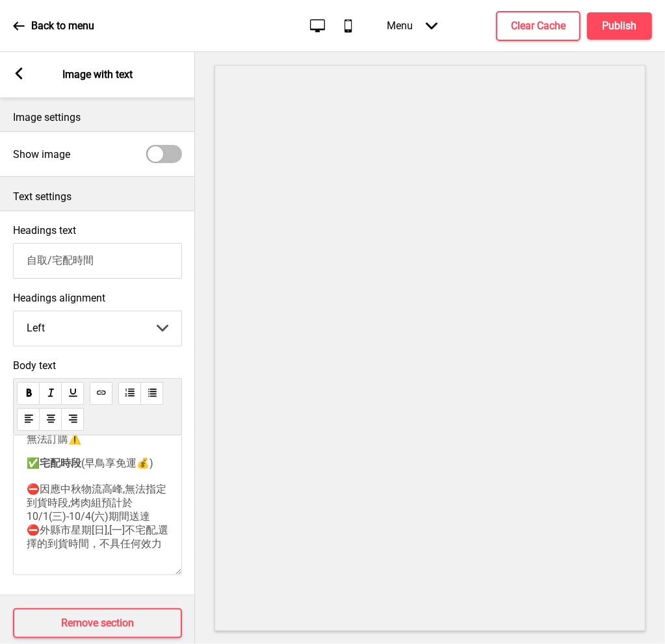
scroll to position [267, 0]
click at [79, 550] on p "✅ 宅配時段 (早鳥享免運💰) ⛔因應中秋物流高峰,無法指定到貨時段,烤肉組預計於10/1(三)-10/4(六)期間送達 ⛔外縣市星期[日],[一]不宅配,選…" at bounding box center [98, 504] width 142 height 94
drag, startPoint x: 131, startPoint y: 517, endPoint x: 109, endPoint y: 518, distance: 22.1
click at [109, 518] on span "(早鳥享免運💰) ⛔因應中秋物流高峰,無法指定到貨時段,烤肉組預計於10/1(三)-10/4(六)期間送達 ⛔外縣市星期[日],[一]不宅配,選擇的到貨時間，…" at bounding box center [98, 503] width 142 height 93
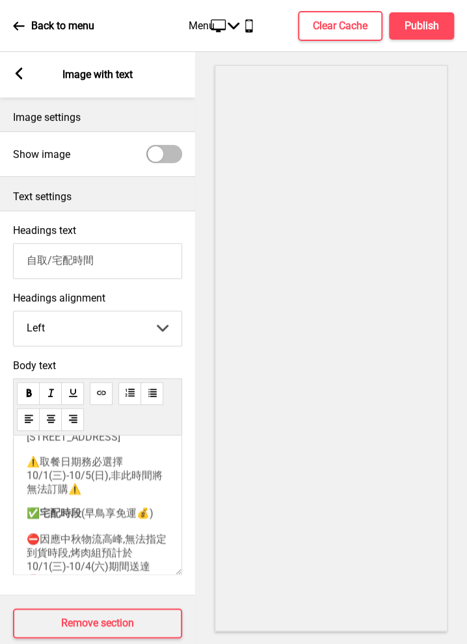
scroll to position [138, 0]
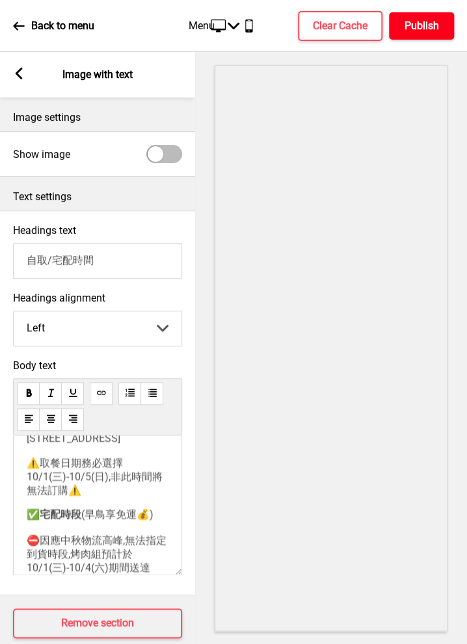
click at [439, 33] on button "Publish" at bounding box center [421, 25] width 65 height 27
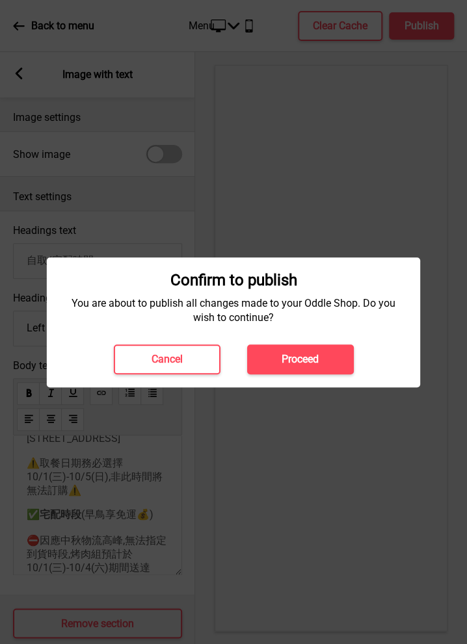
click at [322, 348] on button "Proceed" at bounding box center [299, 359] width 107 height 30
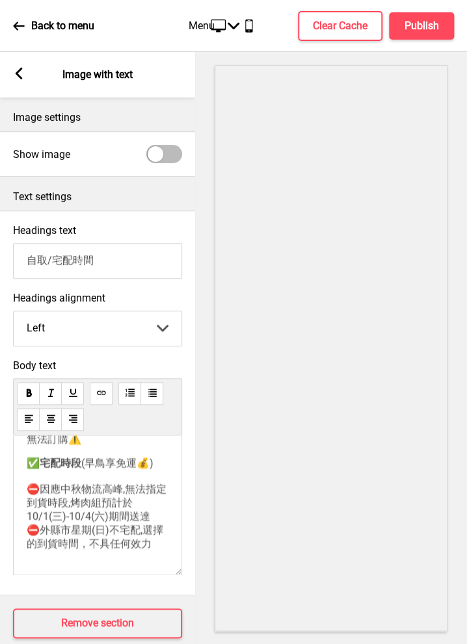
scroll to position [205, 0]
drag, startPoint x: 92, startPoint y: 455, endPoint x: 84, endPoint y: 454, distance: 8.5
click at [84, 446] on p "✅ 自取分店 (早鳥贈啤酒🍻)<br>取貨時段：10:00 - 11:00 泰椰樹林店 [US_EMPLOYER_IDENTIFICATION_NUMBER]…" at bounding box center [98, 354] width 142 height 183
copy span "⚠️"
click at [31, 532] on span "(早鳥享免運💰) ⛔因應中秋物流高峰,無法指定到貨時段,烤肉組預計於10/1(三)-10/4(六)期間送達 ⛔外縣市星期(日)不宅配,選擇的到貨時間，不具任何…" at bounding box center [97, 503] width 140 height 93
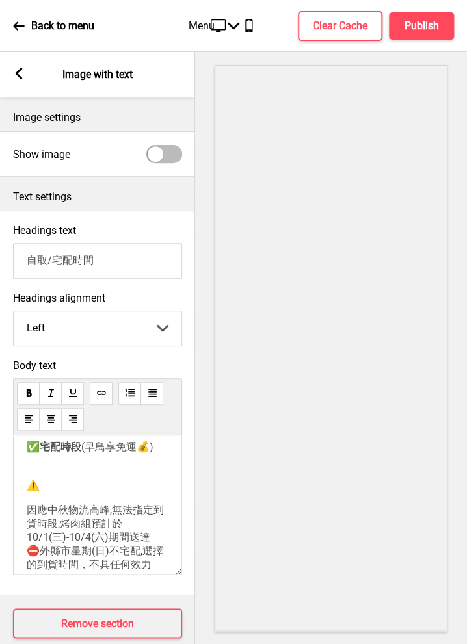
scroll to position [272, 0]
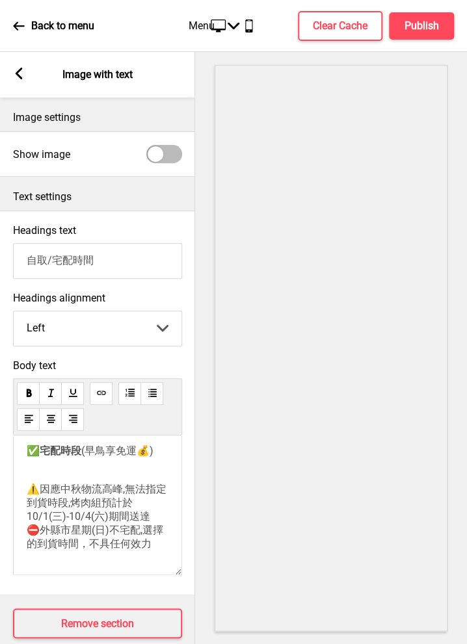
click at [155, 507] on p "✅ 宅配時段 (早鳥享免運💰) ⚠️因應中秋物流高峰,無法指定到貨時段,烤肉組預計於10/1(三)-10/4(六)期間送達 ⛔外縣市星期(日)不宅配,選擇的到…" at bounding box center [98, 498] width 142 height 107
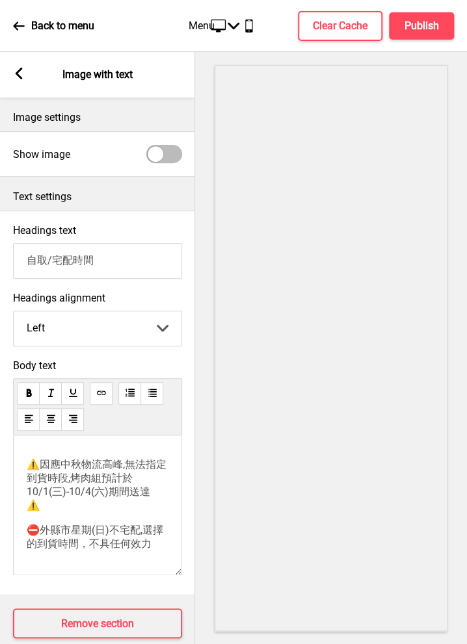
scroll to position [0, 0]
click at [158, 475] on p "✅ 宅配時段 (早鳥享免運💰) ⚠️因應中秋物流高峰,無法指定到貨時段,烤肉組預計於10/1(三)-10/4(六)期間送達 ⚠️ ⛔外縣市星期(日)不宅配,選…" at bounding box center [98, 485] width 142 height 131
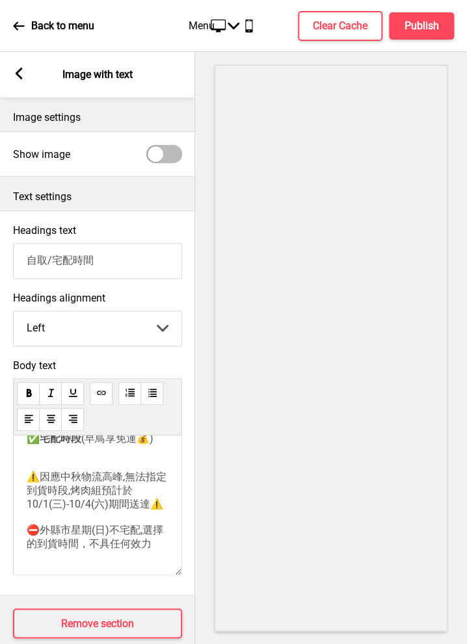
scroll to position [245, 0]
click at [81, 522] on span "(早鳥享免運💰) ⚠️因應中秋物流高峰,無法指定到貨時段,烤肉組預計於10/1(三)-10/4(六)期間送達⚠️ ⛔外縣市星期(日)不宅配,選擇的到貨時間，不…" at bounding box center [97, 491] width 140 height 118
drag, startPoint x: 37, startPoint y: 485, endPoint x: 29, endPoint y: 485, distance: 8.4
click at [29, 485] on span "(早鳥享免運💰) ⚠️因應中秋物流高峰,無法指定到貨時段<br>烤肉組預計於10/1(三)-10/4(六)期間送達⚠️ ⛔外縣市星期(日)不宅配,選擇的到貨時…" at bounding box center [97, 491] width 140 height 118
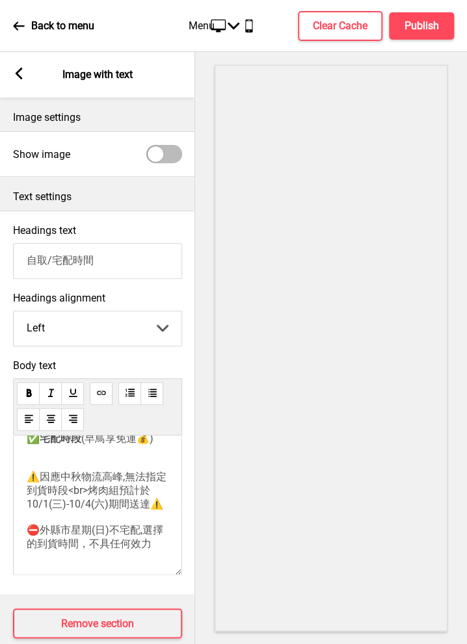
scroll to position [14, 0]
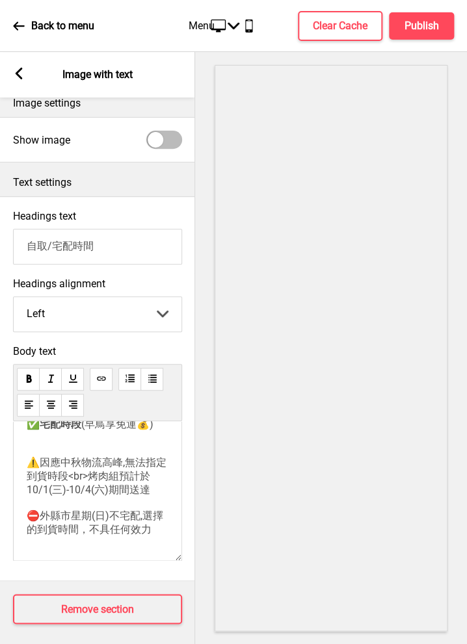
click at [106, 459] on span "(早鳥享免運💰) ⚠️因應中秋物流高峰,無法指定到貨時段<br>烤肉組預計於10/1(三)-10/4(六)期間送達 ⛔外縣市星期(日)不宅配,選擇的到貨時間，…" at bounding box center [97, 477] width 140 height 118
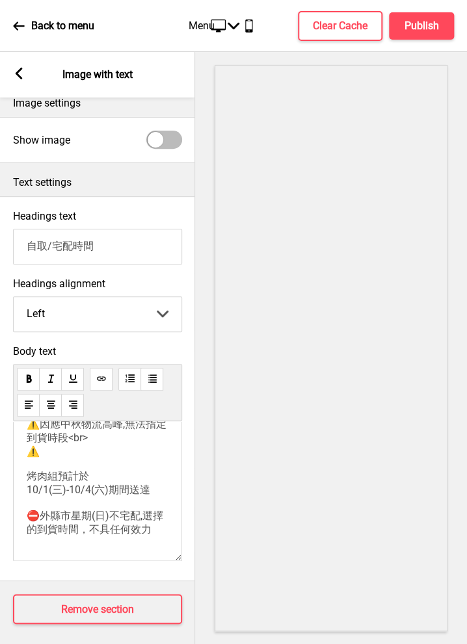
scroll to position [0, 0]
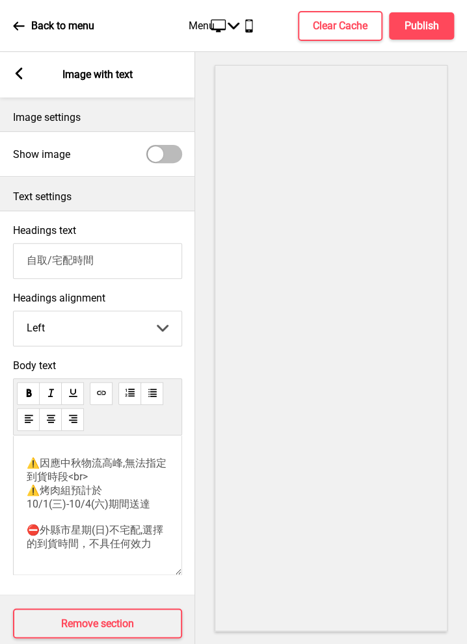
click at [26, 474] on div "✅ 自取分店 (早鳥贈啤酒🍻)<br>取貨時段：10:00 - 11:00 泰椰樹林店 [US_EMPLOYER_IDENTIFICATION_NUMBER]…" at bounding box center [97, 505] width 169 height 140
click at [30, 471] on span "(早鳥享免運💰) ⚠️因應中秋物流高峰,無法指定到貨時段<br> ⚠️烤肉組預計於10/1(三)-10/4(六)期間送達 ⛔外縣市星期(日)不宅配,選擇的到貨…" at bounding box center [97, 484] width 140 height 131
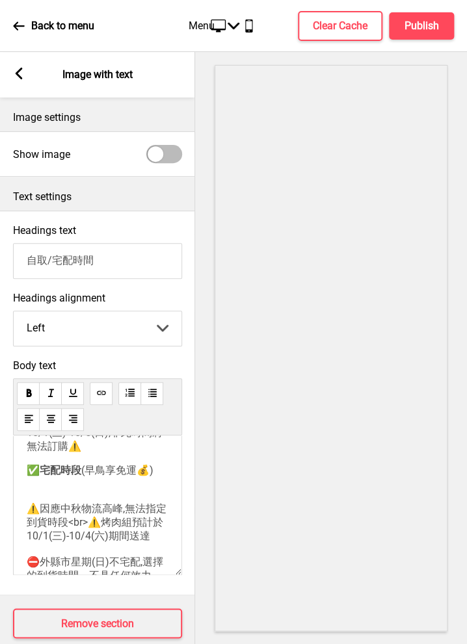
scroll to position [181, 0]
click at [88, 454] on span "[US_EMPLOYER_IDENTIFICATION_NUMBER]<br>[STREET_ADDRESS] ⚠️取餐日期務必選擇10/1(三)-10/5(…" at bounding box center [96, 409] width 139 height 89
click at [112, 454] on span "[US_EMPLOYER_IDENTIFICATION_NUMBER]<br>[STREET_ADDRESS] ⚠️取餐日期務必選擇10/1(三)-10/5(…" at bounding box center [96, 409] width 139 height 89
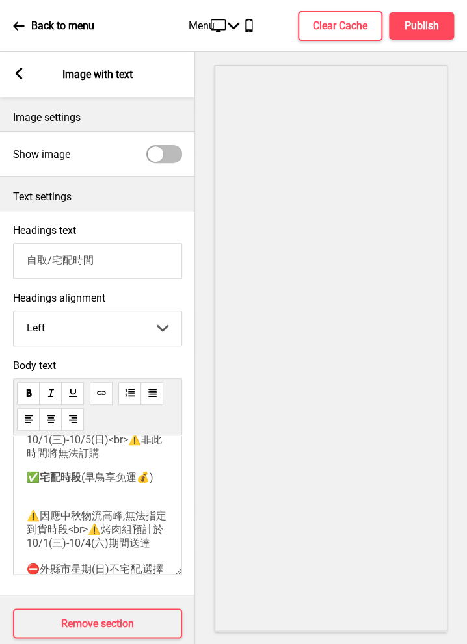
scroll to position [180, 0]
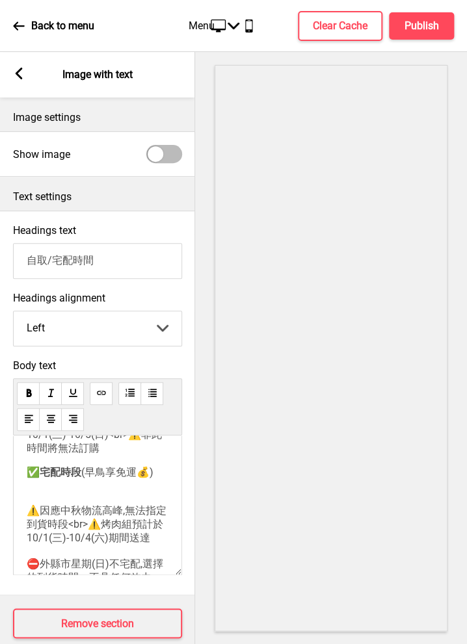
click at [66, 456] on p "✅ 自取分店 (早鳥贈啤酒🍻)<br>取貨時段：10:00 - 11:00 泰椰樹林店 [US_EMPLOYER_IDENTIFICATION_NUMBER]…" at bounding box center [98, 363] width 142 height 183
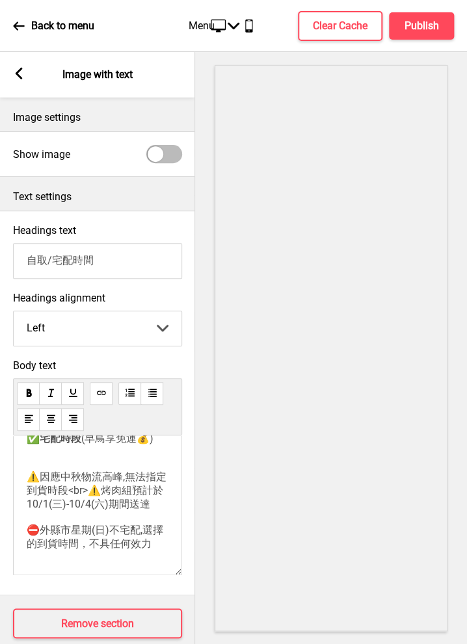
click at [67, 449] on p "✅ 自取分店 (早鳥贈啤酒🍻)<br>取貨時段：10:00 - 11:00 泰椰樹林店 [US_EMPLOYER_IDENTIFICATION_NUMBER]…" at bounding box center [98, 394] width 142 height 315
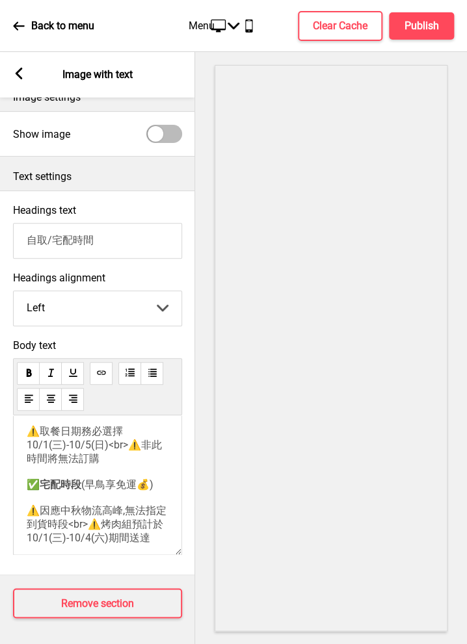
scroll to position [151, 0]
click at [142, 483] on p "✅ 自取分店 (早鳥贈啤酒🍻)<br>取貨時段：10:00 - 11:00 泰椰樹林店 [US_EMPLOYER_IDENTIFICATION_NUMBER]…" at bounding box center [98, 432] width 142 height 302
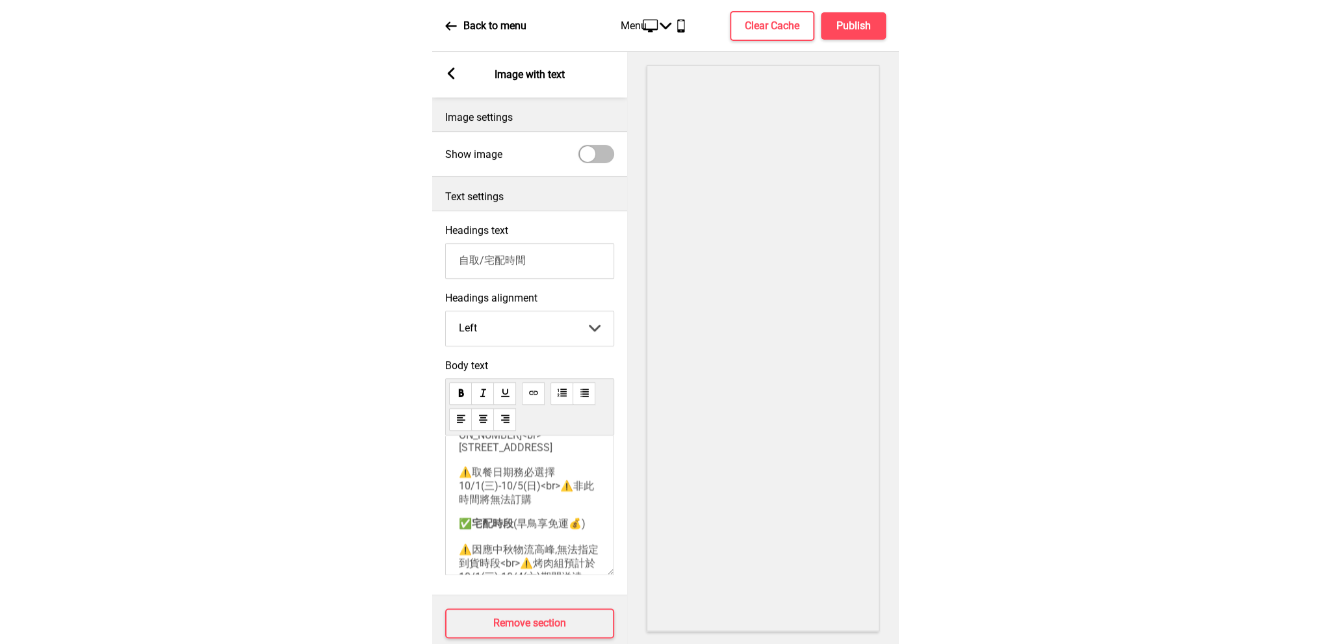
scroll to position [129, 0]
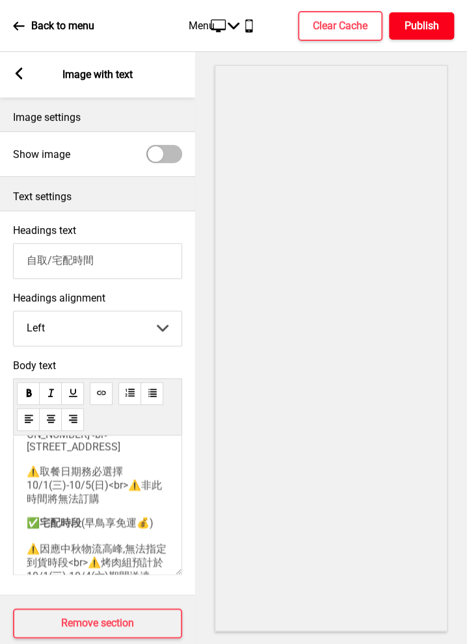
click at [443, 26] on button "Publish" at bounding box center [421, 25] width 65 height 27
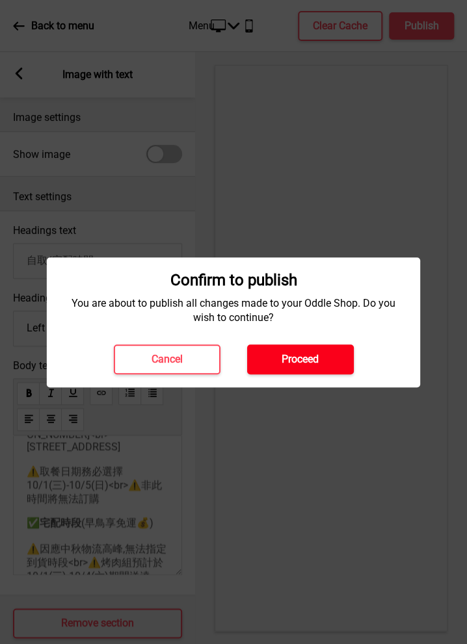
drag, startPoint x: 292, startPoint y: 352, endPoint x: 341, endPoint y: 249, distance: 114.2
click at [292, 352] on h4 "Proceed" at bounding box center [299, 359] width 37 height 14
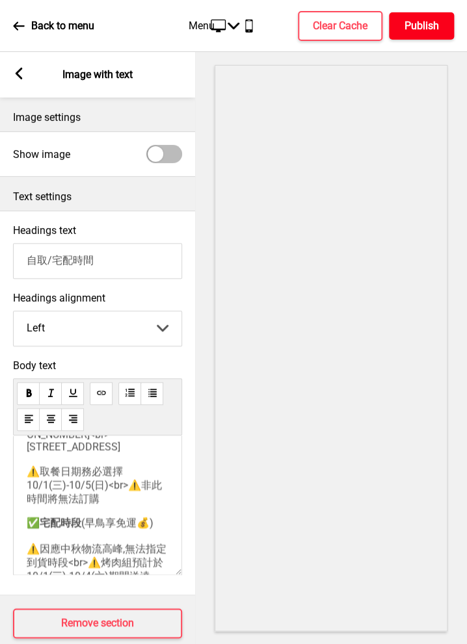
click at [426, 27] on h4 "Publish" at bounding box center [421, 26] width 34 height 14
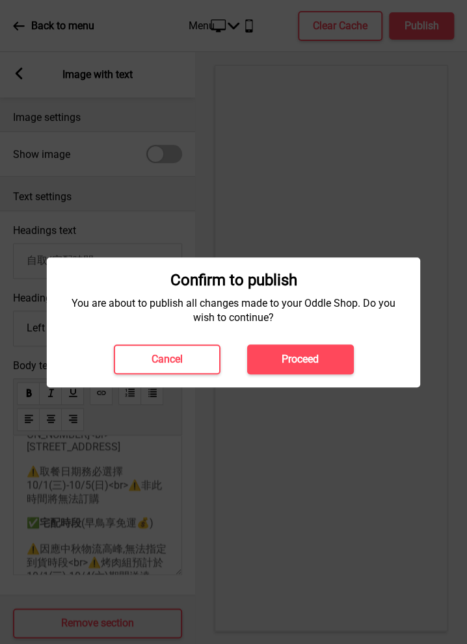
click at [318, 363] on h4 "Proceed" at bounding box center [299, 359] width 37 height 14
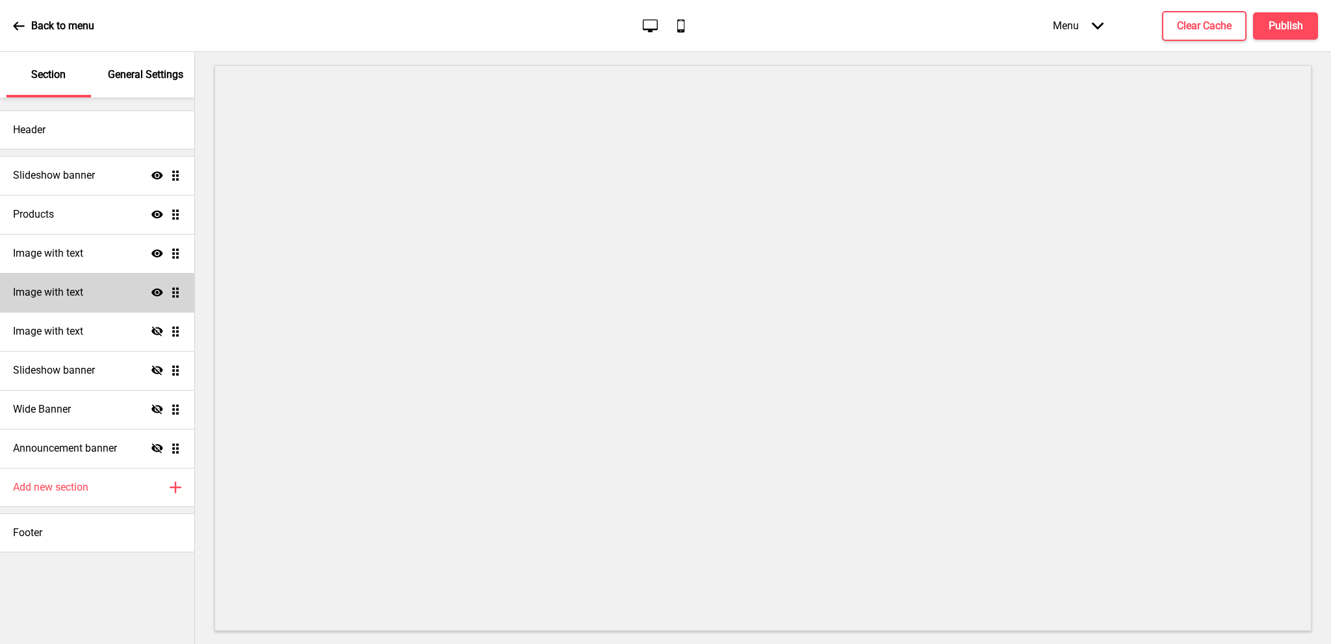
click at [61, 292] on h4 "Image with text" at bounding box center [48, 292] width 70 height 14
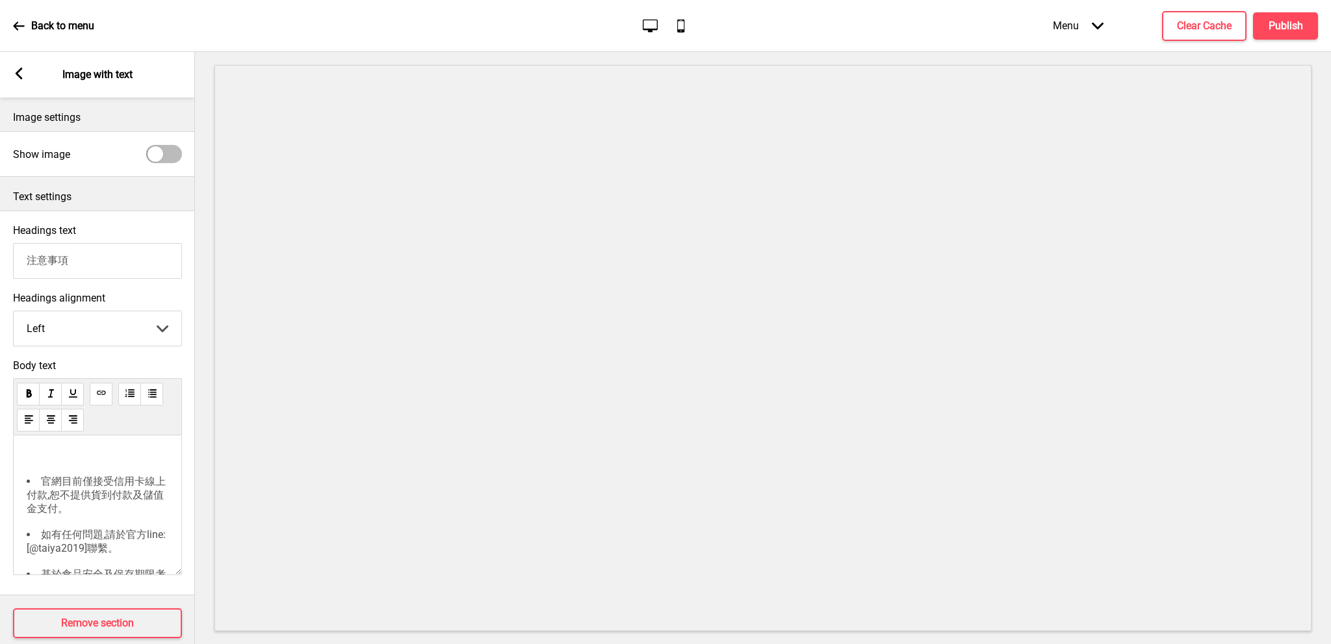
click at [22, 79] on icon at bounding box center [19, 74] width 7 height 12
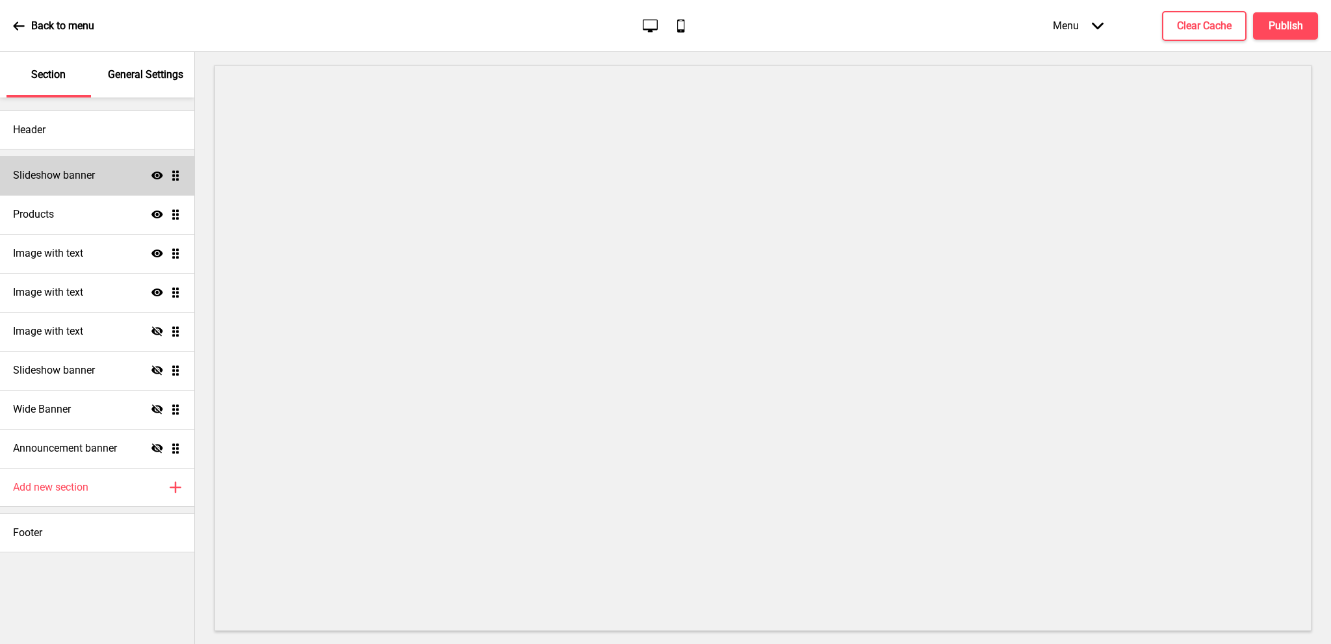
click at [73, 170] on h4 "Slideshow banner" at bounding box center [54, 175] width 82 height 14
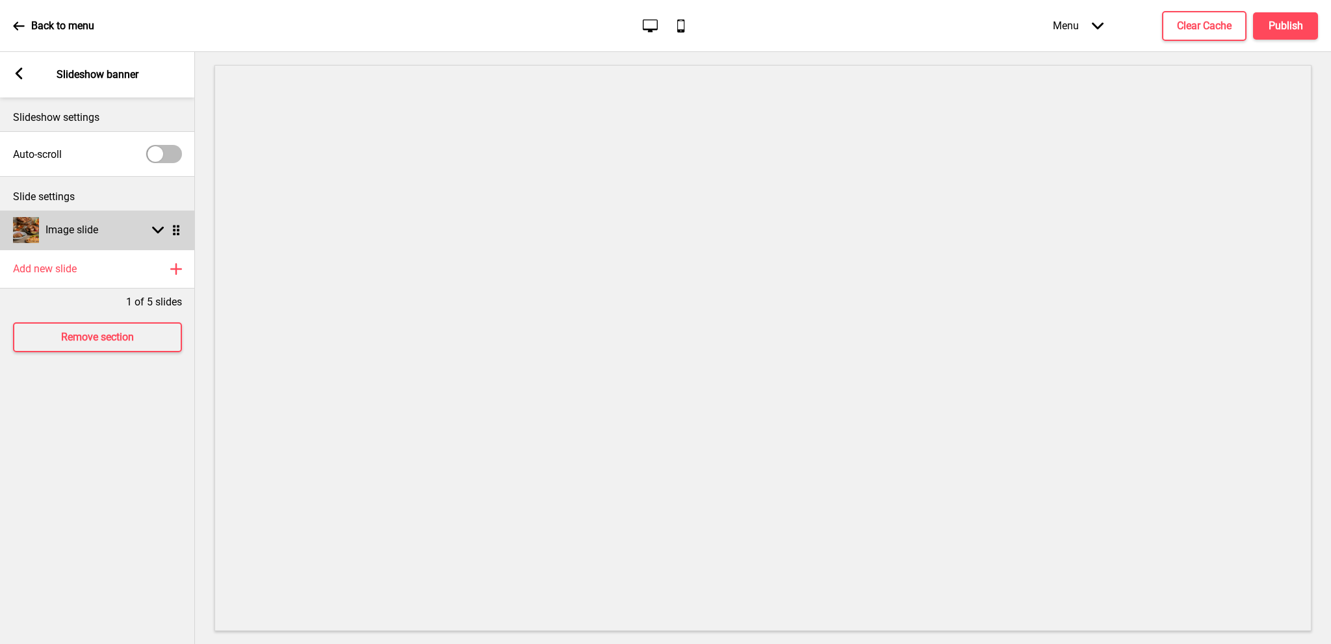
click at [101, 236] on div "Image slide Arrow down Drag" at bounding box center [97, 230] width 195 height 39
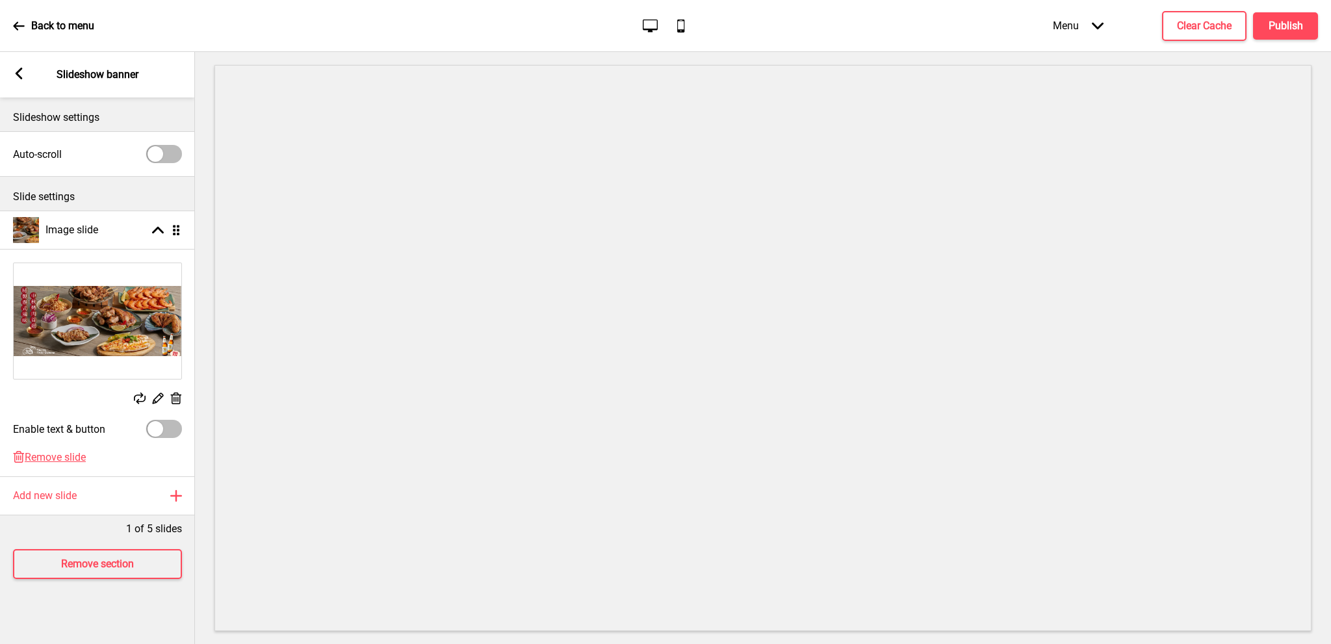
click at [175, 401] on rect at bounding box center [176, 399] width 14 height 14
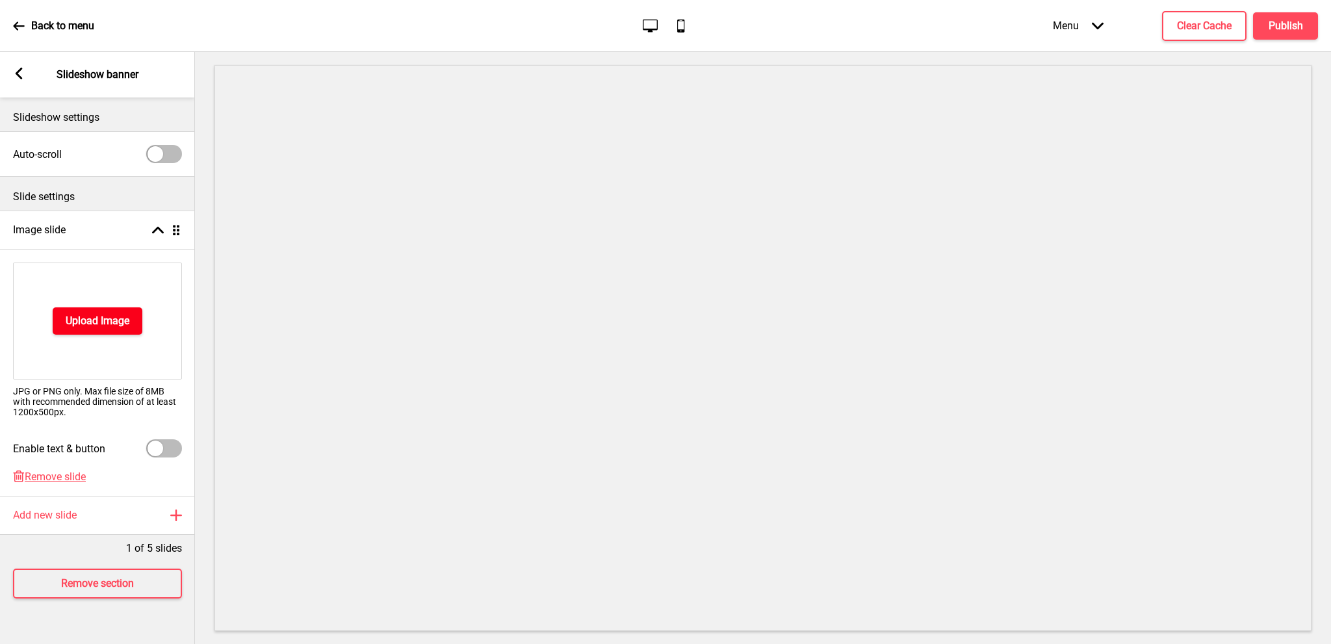
click at [117, 323] on h4 "Upload Image" at bounding box center [98, 321] width 64 height 14
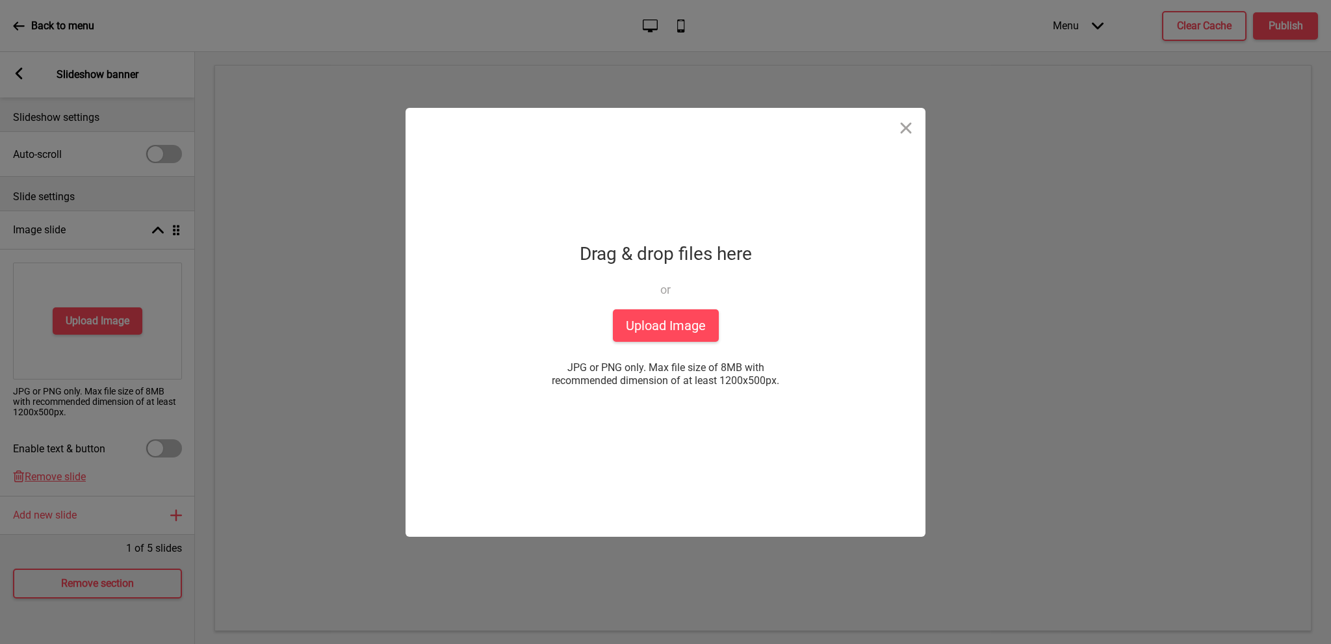
click at [725, 331] on div "Drop a file here Drag & drop files here or Upload files from your computer Uplo…" at bounding box center [665, 322] width 325 height 429
click at [704, 327] on button "Upload Image" at bounding box center [666, 325] width 106 height 32
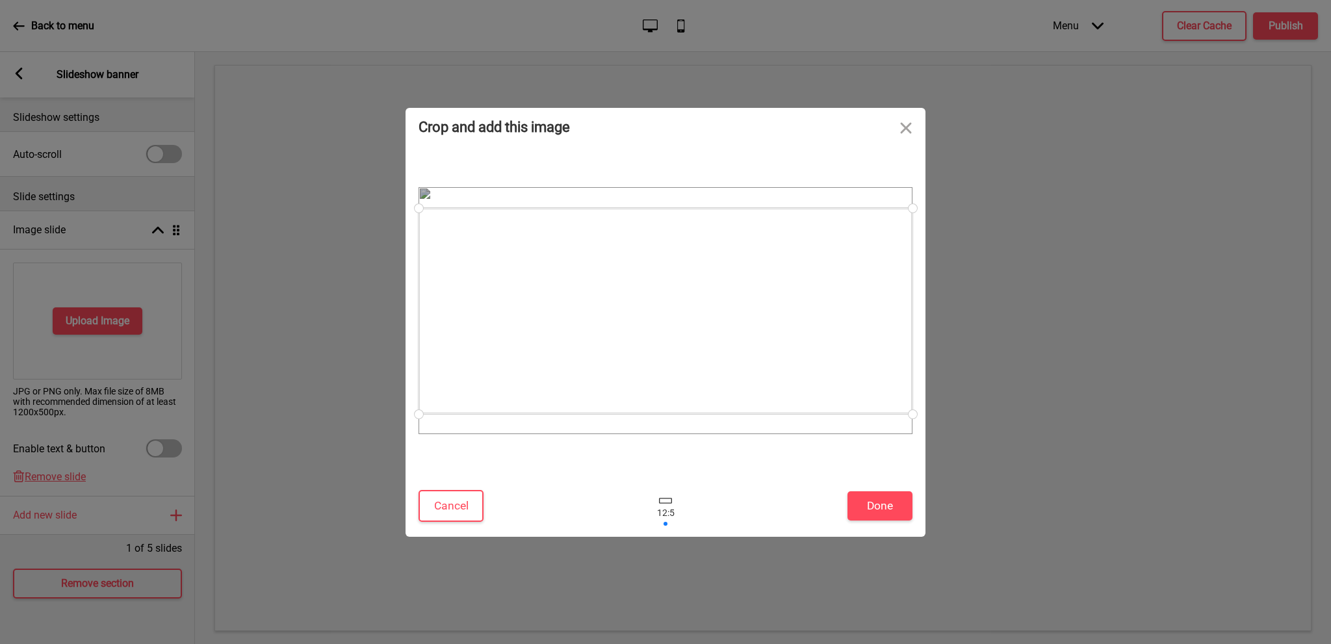
drag, startPoint x: 912, startPoint y: 412, endPoint x: 923, endPoint y: 450, distance: 39.1
click at [923, 450] on div at bounding box center [666, 311] width 520 height 328
click at [668, 500] on div at bounding box center [665, 501] width 13 height 6
drag, startPoint x: 669, startPoint y: 342, endPoint x: 682, endPoint y: 340, distance: 13.9
click at [682, 340] on div at bounding box center [666, 308] width 494 height 206
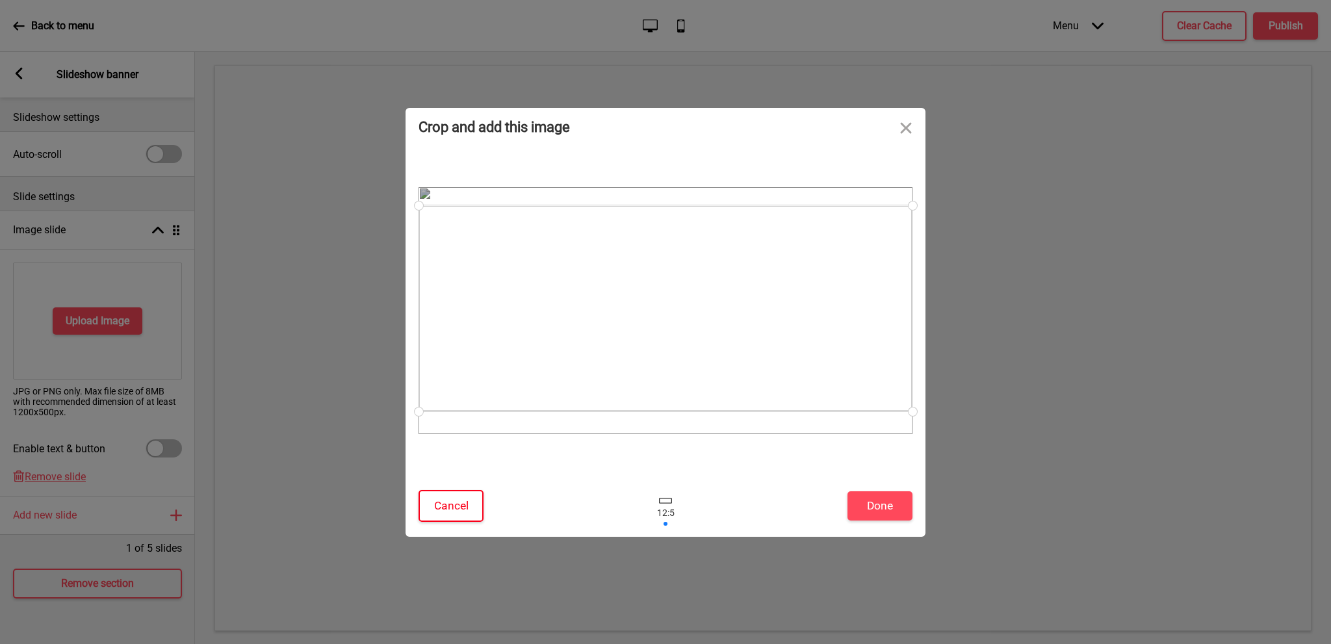
click at [442, 511] on button "Cancel" at bounding box center [451, 506] width 65 height 32
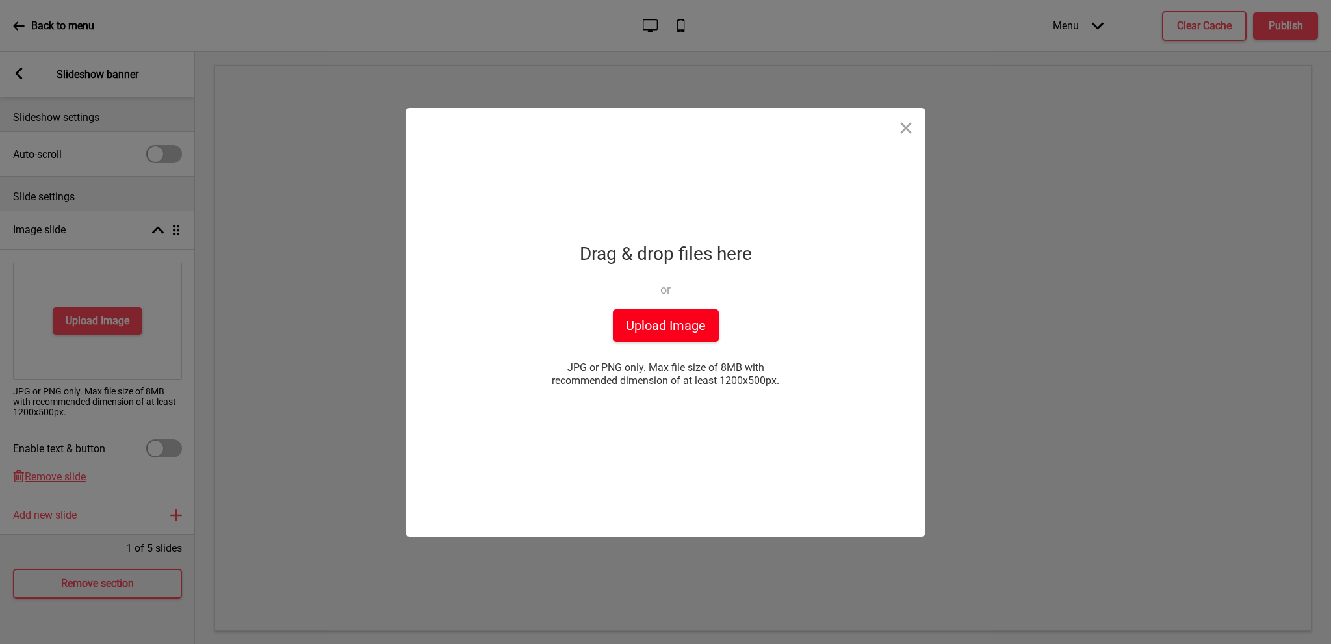
click at [685, 334] on button "Upload Image" at bounding box center [666, 325] width 106 height 32
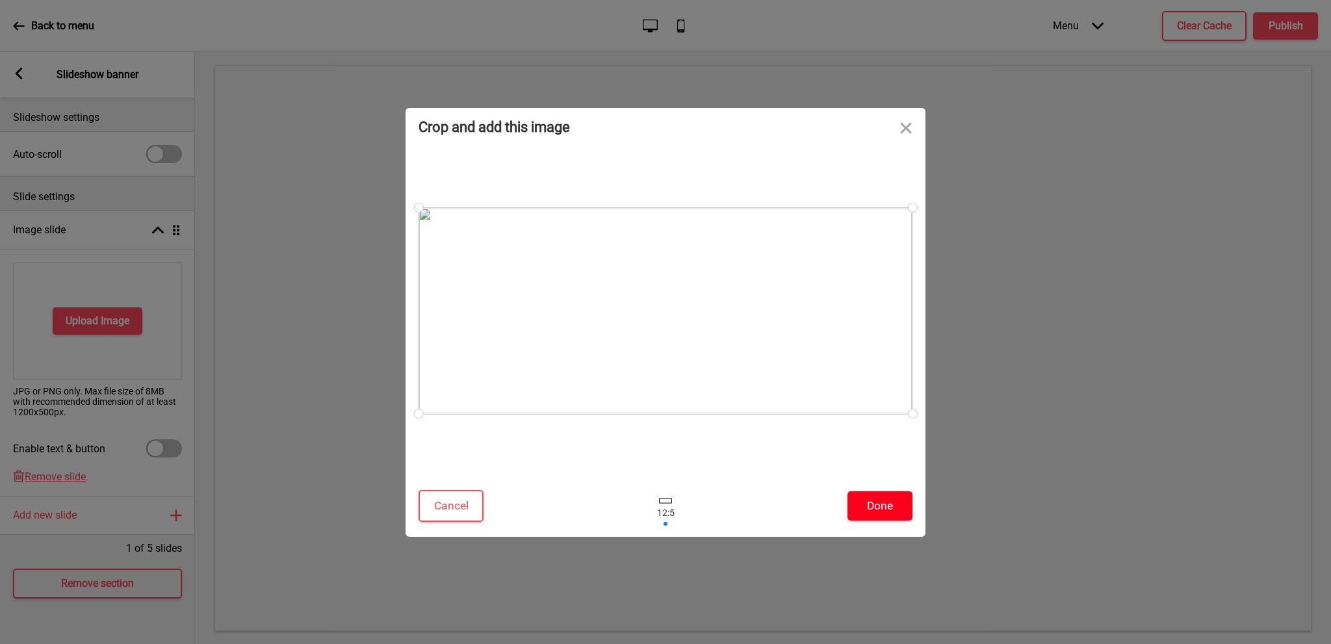
click at [898, 517] on button "Done" at bounding box center [879, 505] width 65 height 29
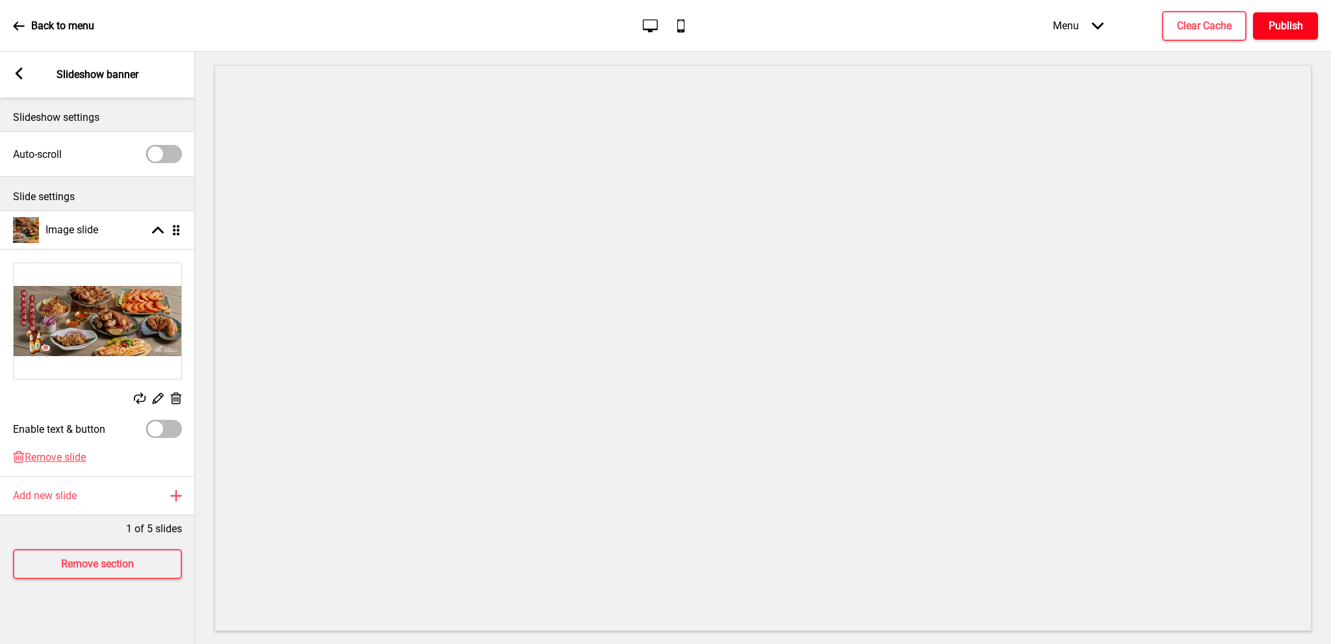
click at [1272, 23] on h4 "Publish" at bounding box center [1286, 26] width 34 height 14
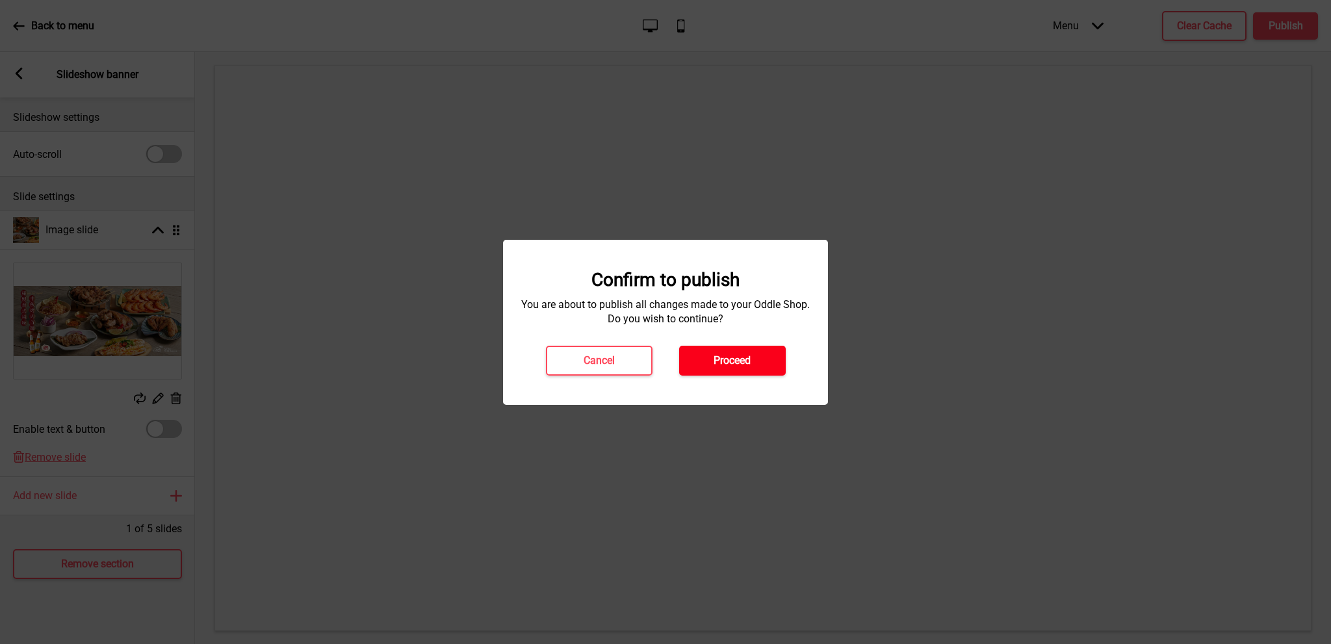
click at [776, 362] on button "Proceed" at bounding box center [732, 361] width 107 height 30
